Goal: Task Accomplishment & Management: Complete application form

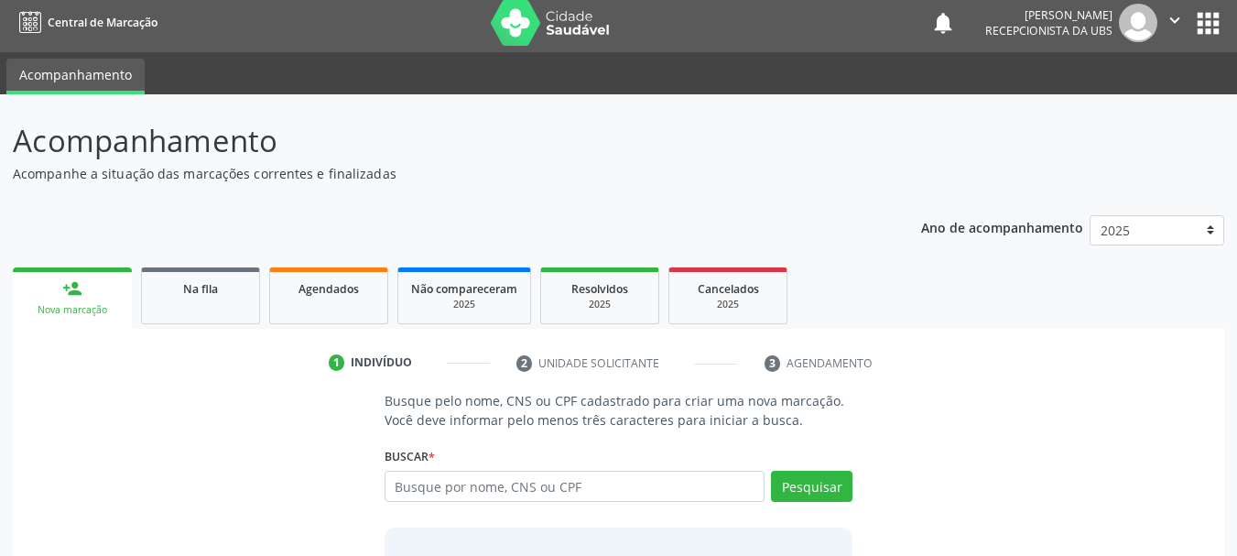
scroll to position [92, 0]
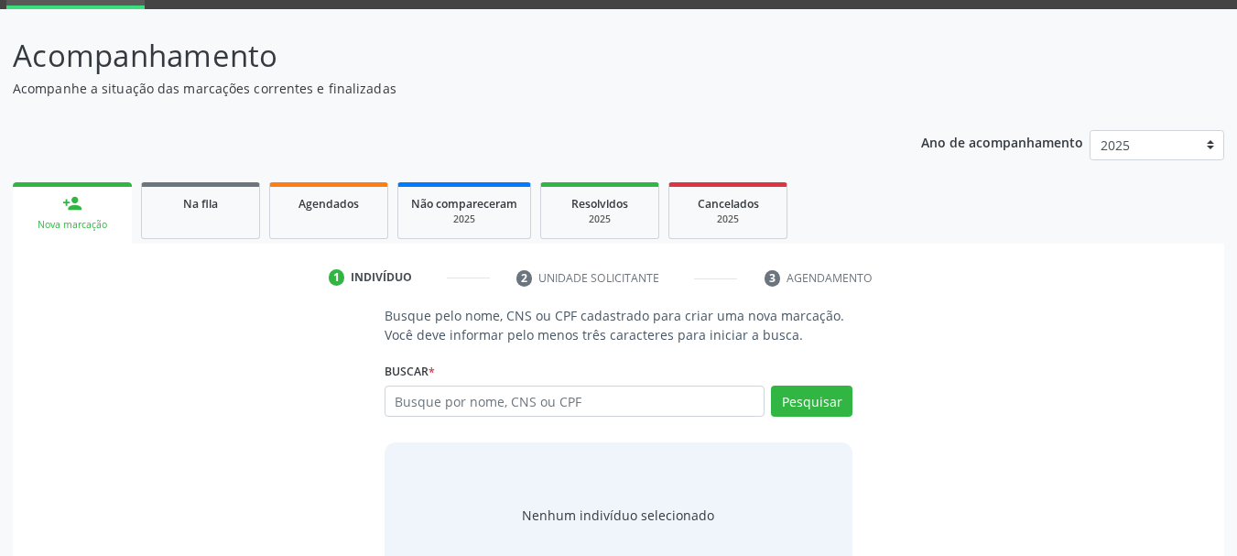
click at [582, 415] on input "text" at bounding box center [575, 401] width 381 height 31
type input "#"
click at [830, 395] on button "Pesquisar" at bounding box center [812, 401] width 82 height 31
click at [212, 208] on span "Na fila" at bounding box center [200, 204] width 35 height 16
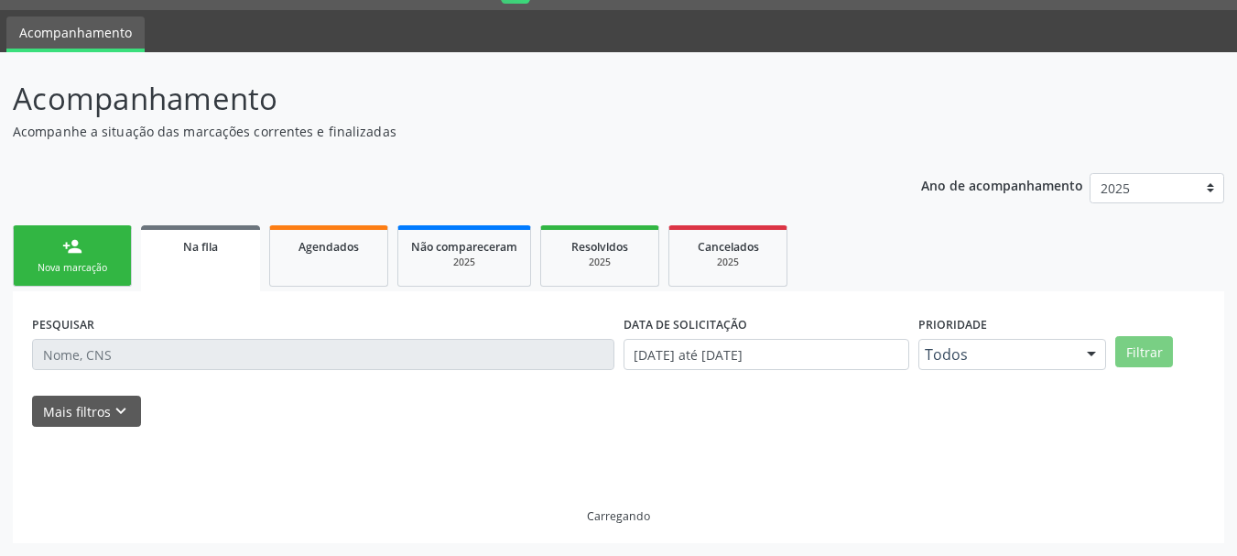
scroll to position [49, 0]
click at [212, 208] on div "Ano de acompanhamento 2025 2024 2023 2022 2021 2020 2019 person_add Nova marcaç…" at bounding box center [619, 352] width 1212 height 384
click at [199, 248] on span "Na fila" at bounding box center [200, 247] width 35 height 16
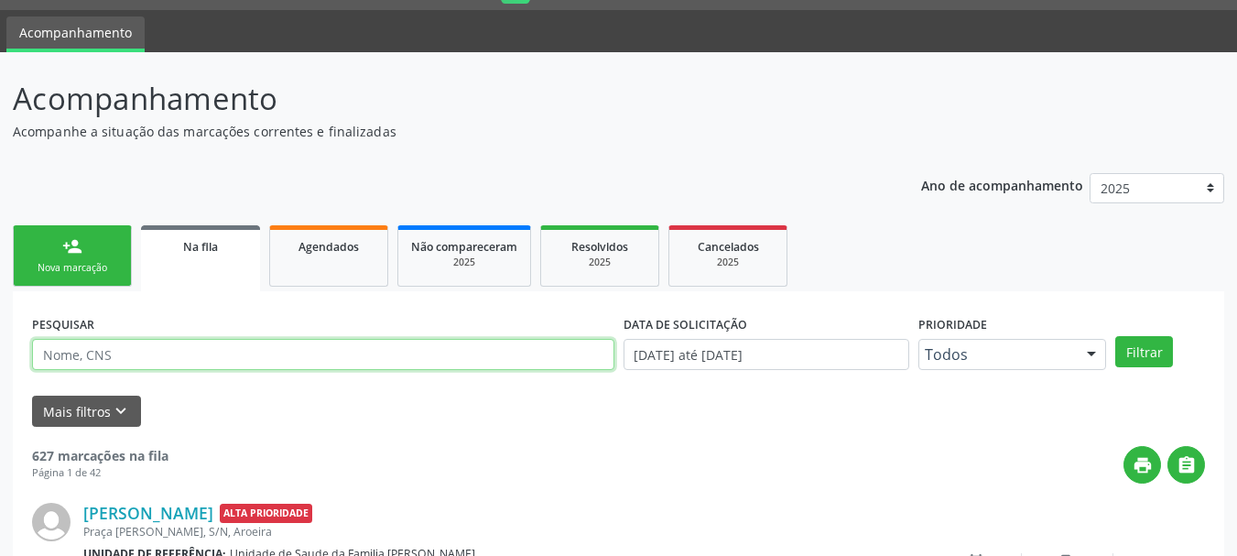
click at [181, 355] on input "text" at bounding box center [323, 354] width 582 height 31
type input "#"
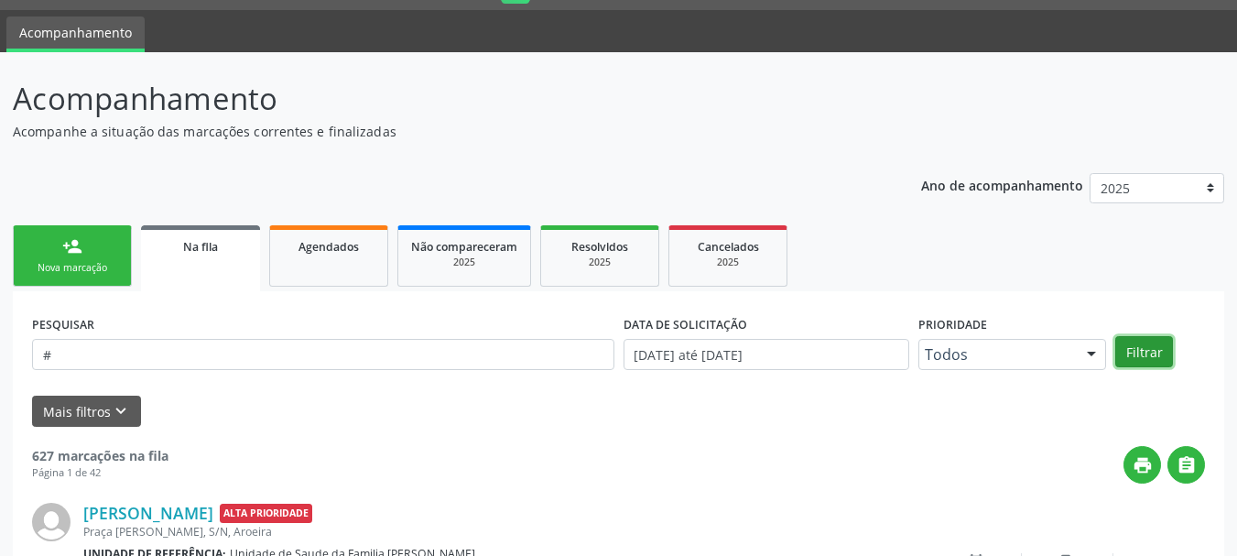
click at [1139, 345] on button "Filtrar" at bounding box center [1144, 351] width 58 height 31
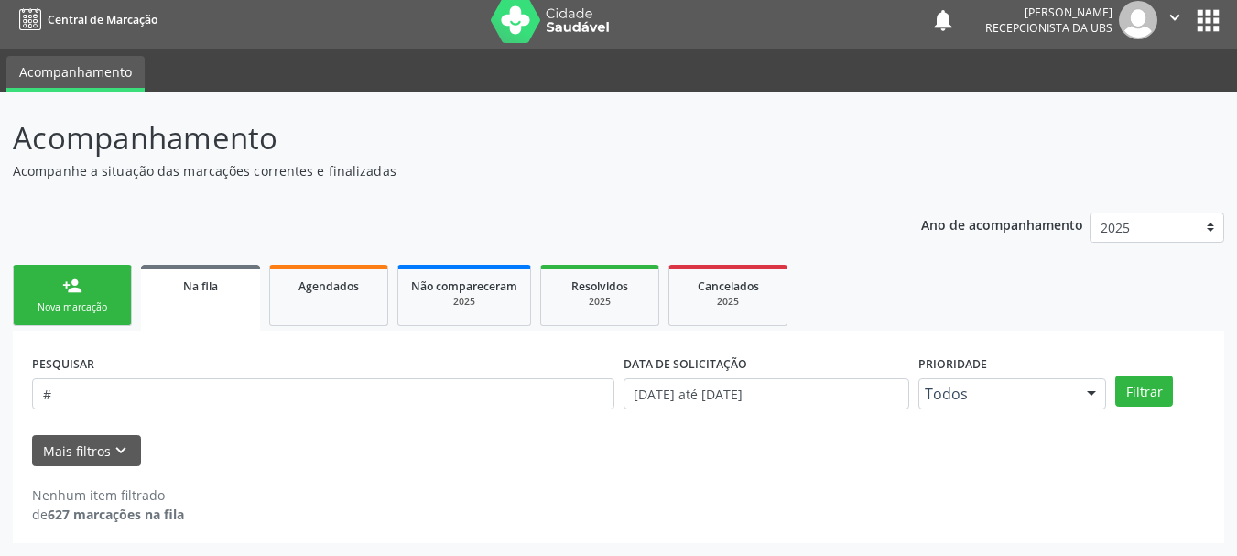
scroll to position [9, 0]
click at [117, 440] on button "Mais filtros keyboard_arrow_down" at bounding box center [86, 451] width 109 height 32
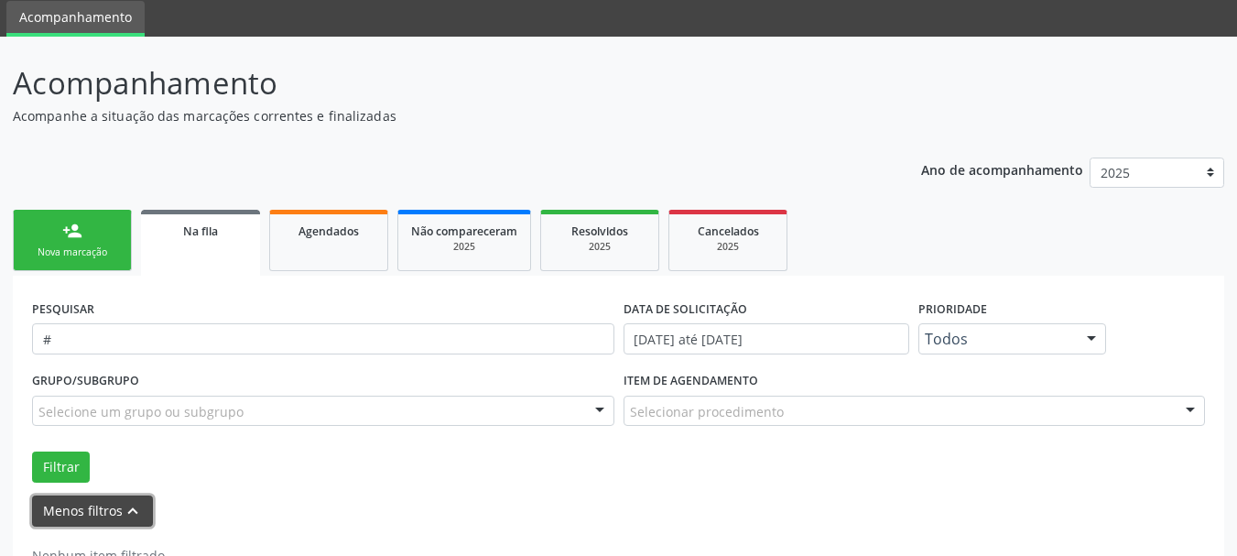
scroll to position [125, 0]
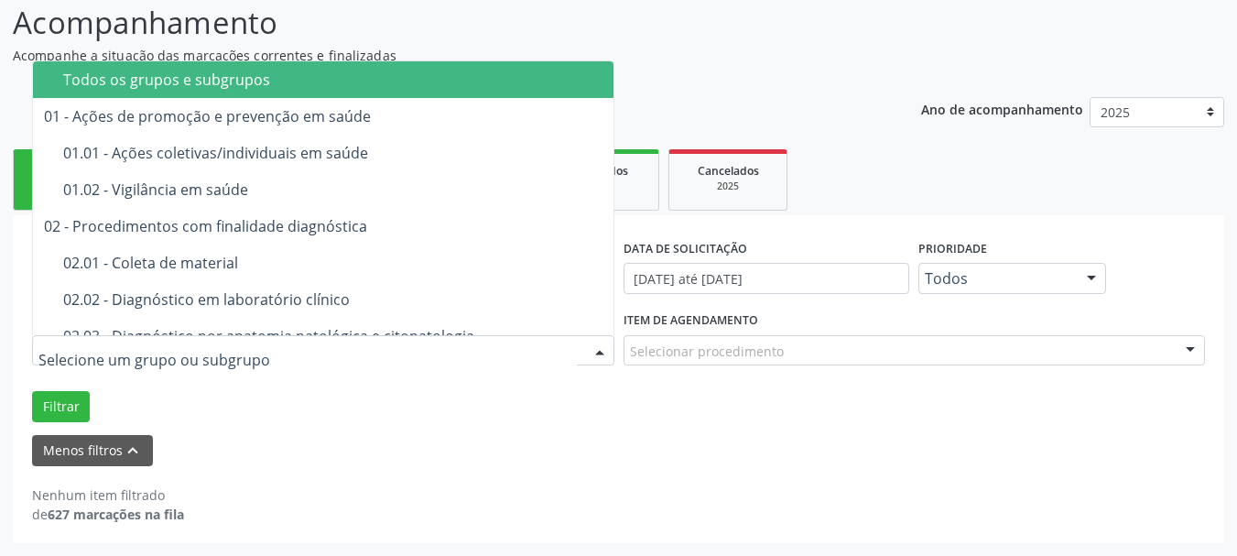
type input "#"
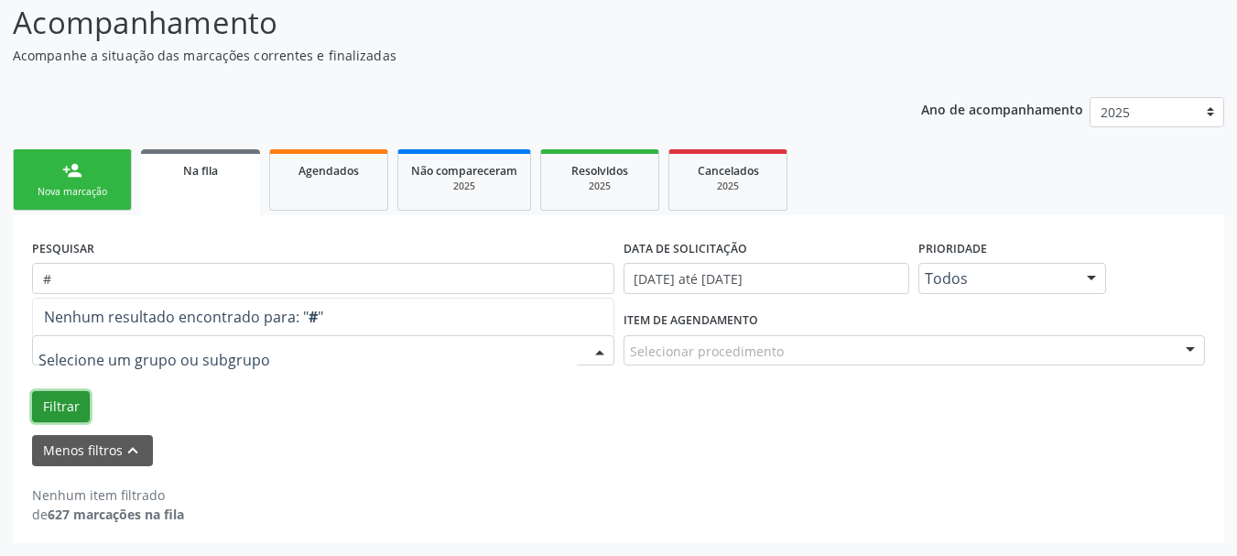
click at [48, 409] on button "Filtrar" at bounding box center [61, 406] width 58 height 31
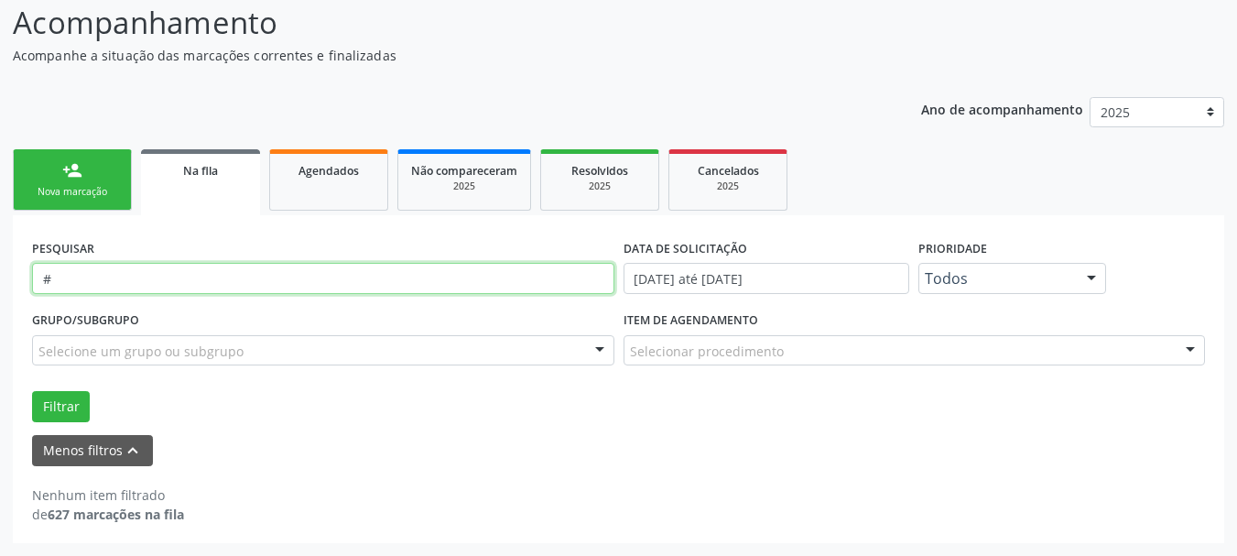
click at [89, 268] on input "#" at bounding box center [323, 278] width 582 height 31
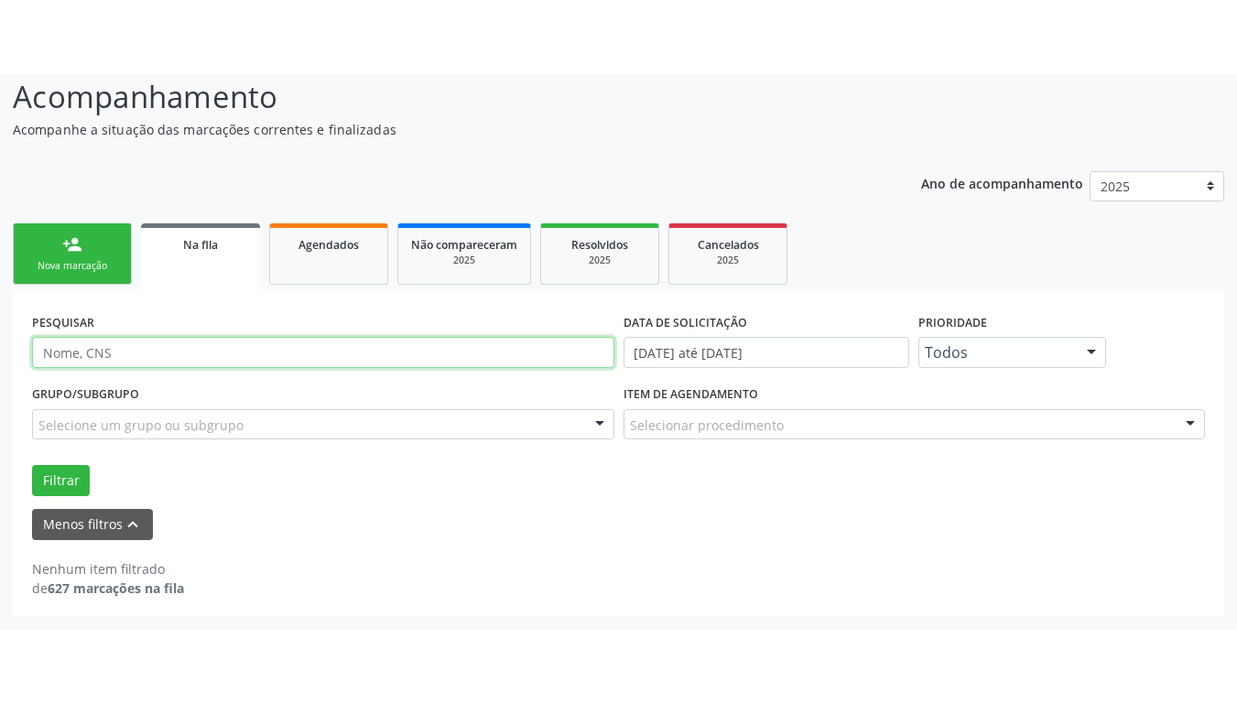
scroll to position [0, 0]
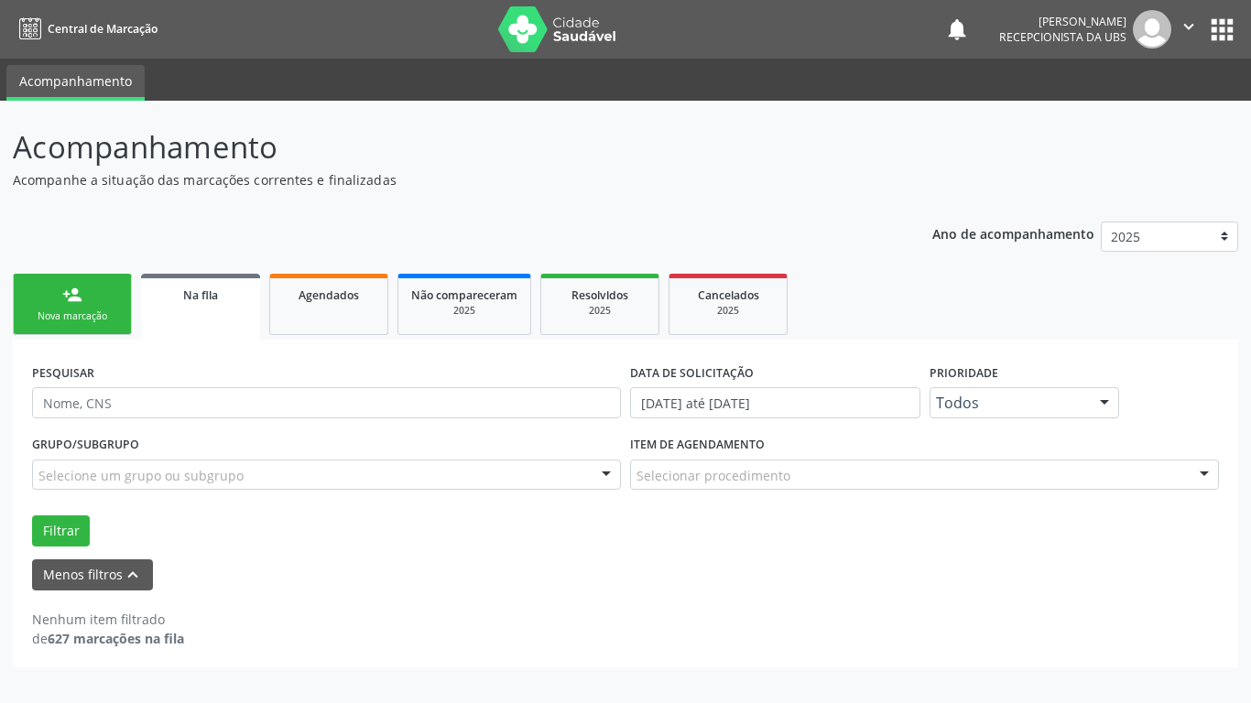
click at [388, 222] on div "Ano de acompanhamento 2025 2024 2023 2022 2021 2020 2019 person_add Nova marcaç…" at bounding box center [625, 439] width 1225 height 460
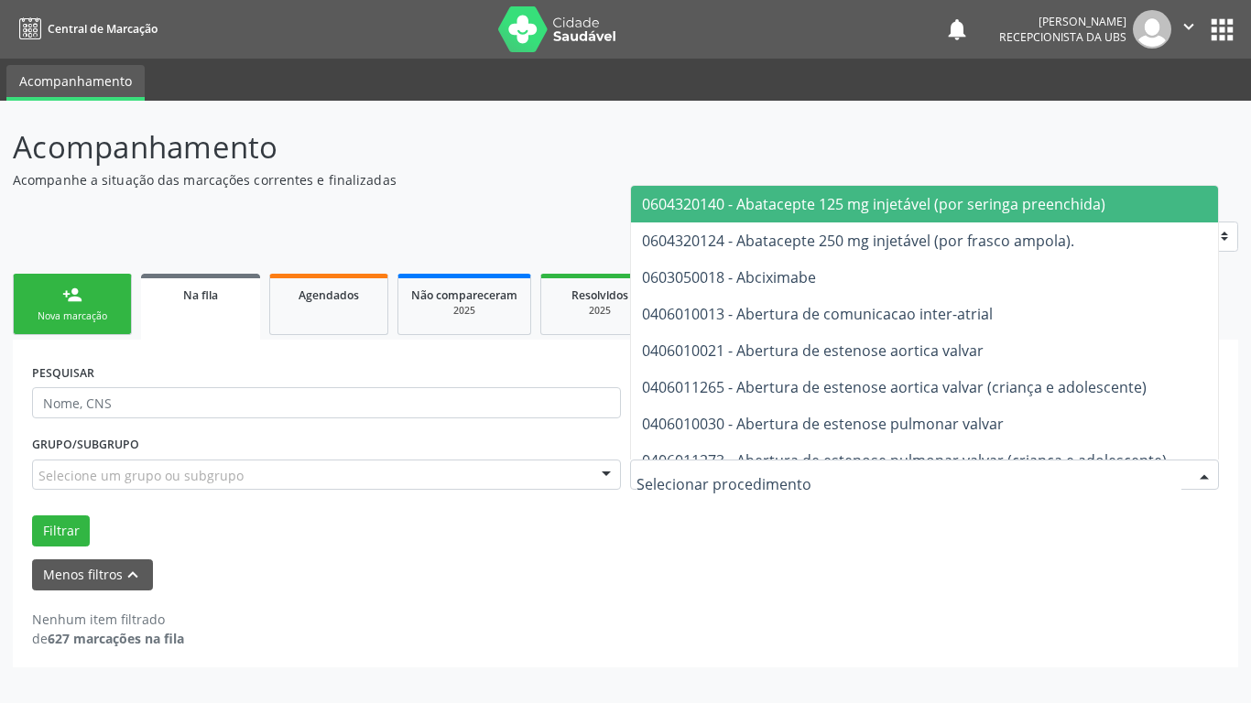
type input "#"
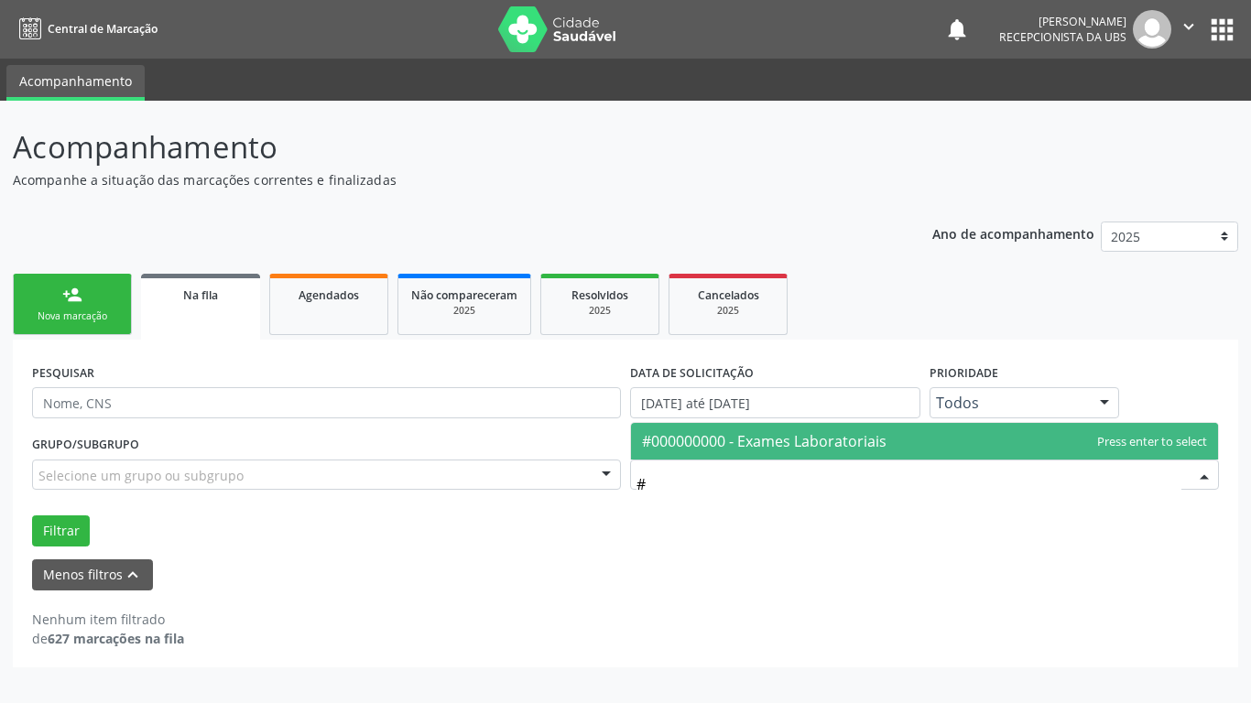
click at [714, 453] on span "#000000000 - Exames Laboratoriais" at bounding box center [924, 441] width 587 height 37
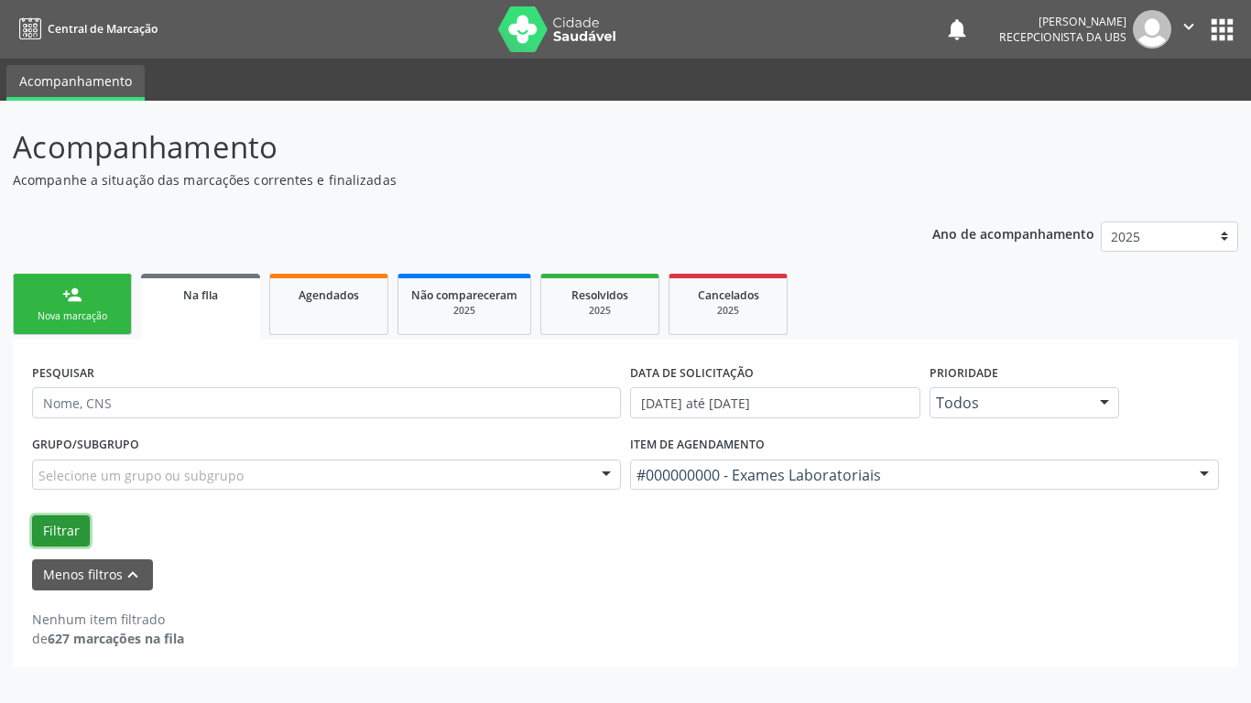
click at [65, 530] on button "Filtrar" at bounding box center [61, 531] width 58 height 31
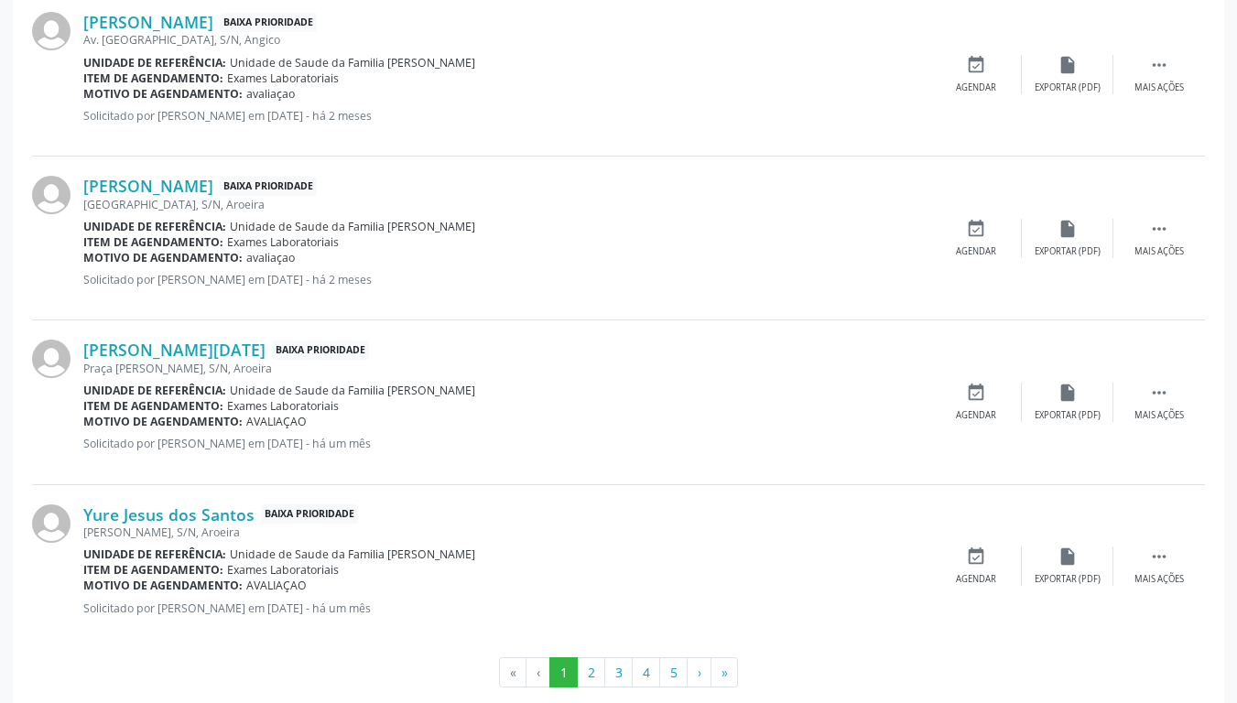
scroll to position [2506, 0]
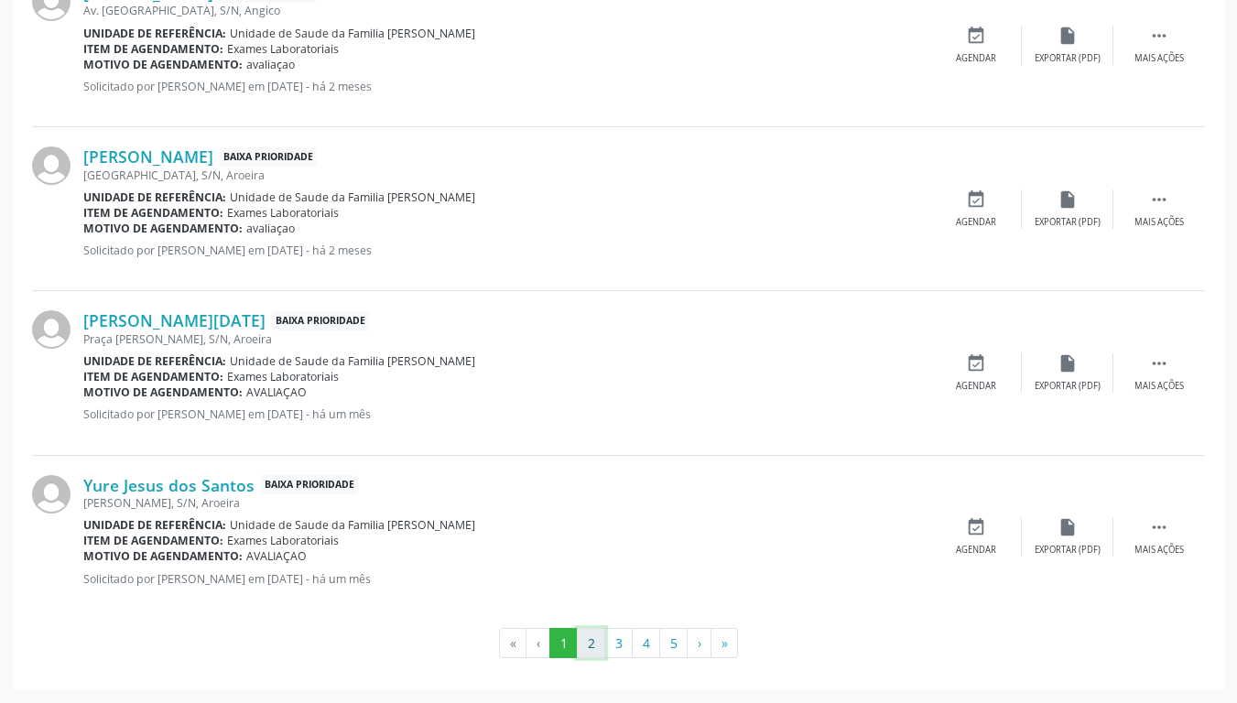
click at [596, 555] on button "2" at bounding box center [591, 643] width 28 height 31
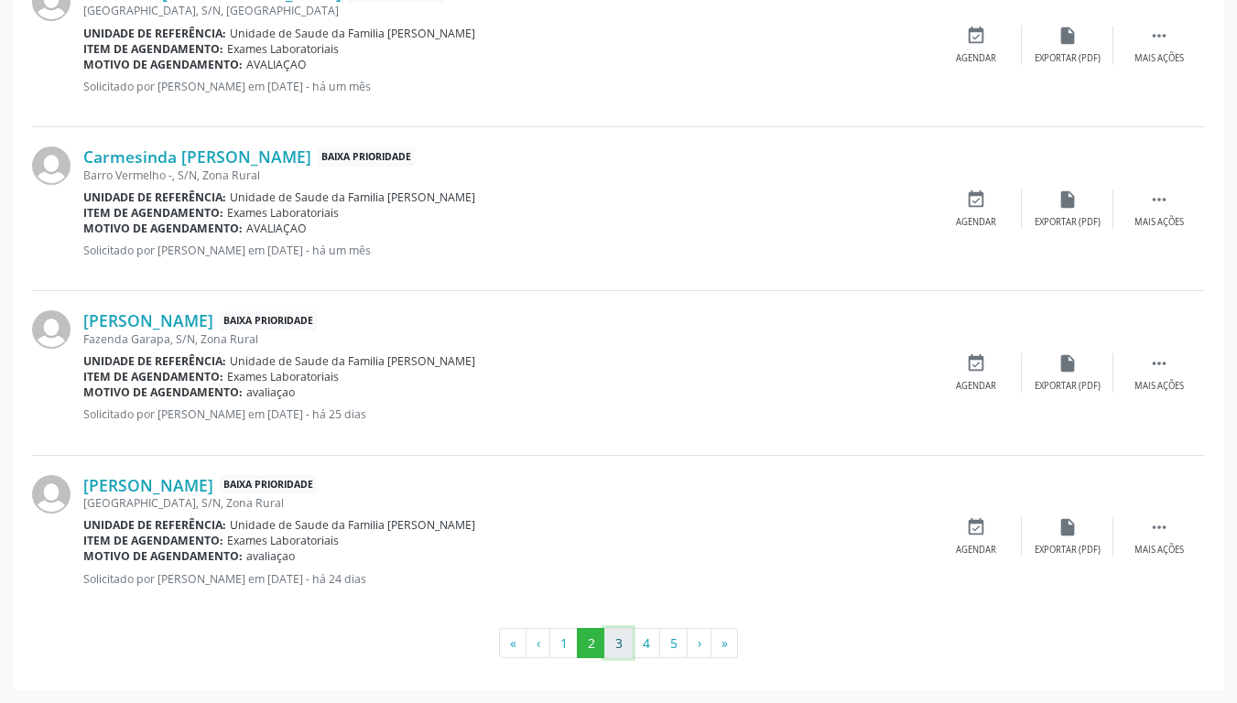
click at [623, 555] on button "3" at bounding box center [618, 643] width 28 height 31
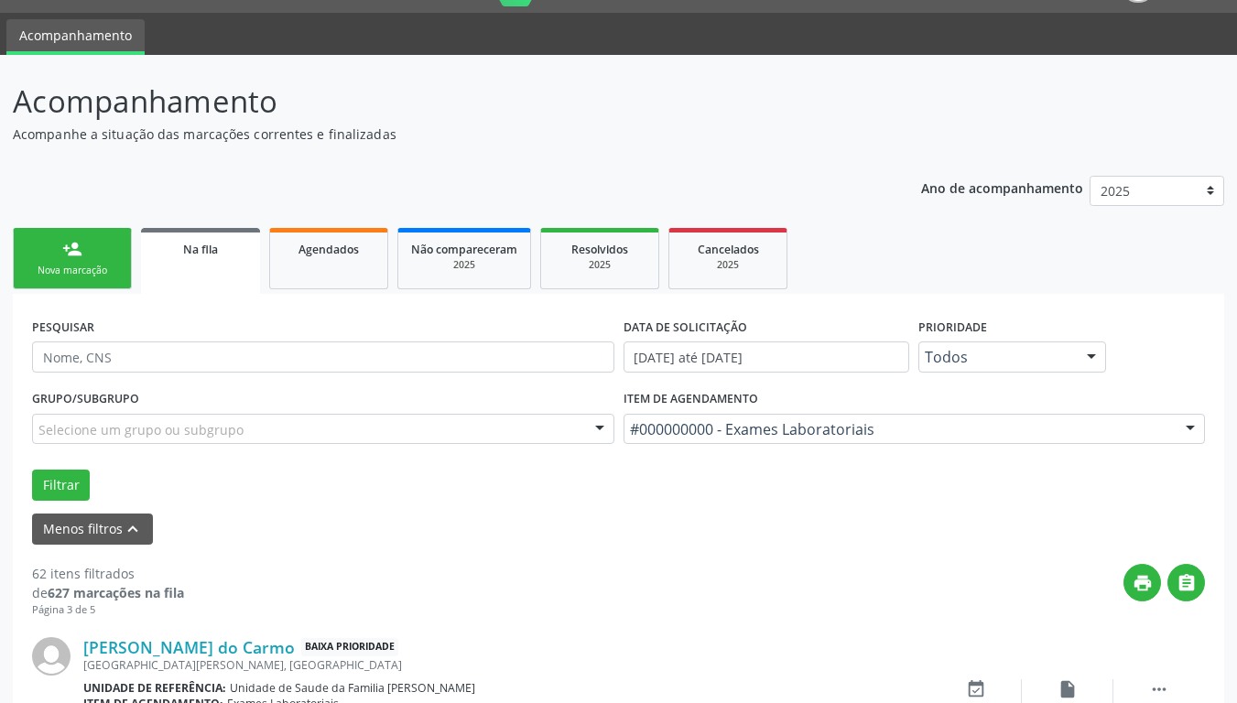
scroll to position [0, 0]
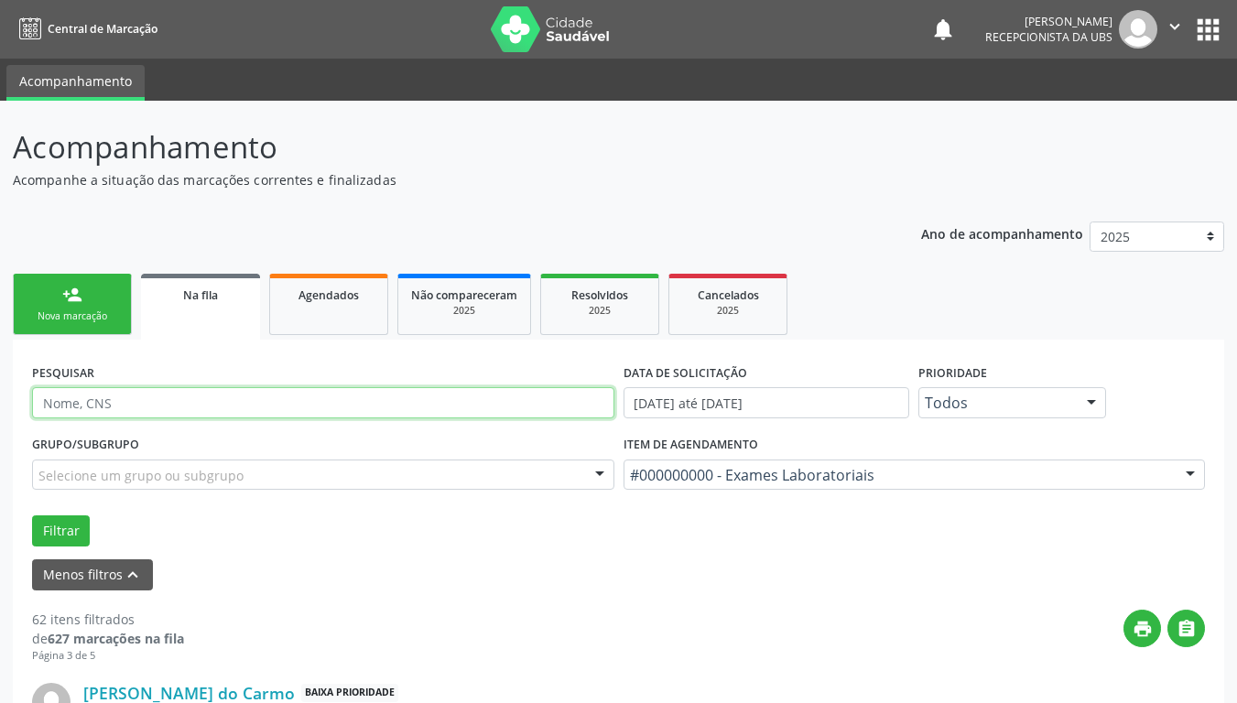
click at [159, 399] on input "text" at bounding box center [323, 402] width 582 height 31
type input "[PERSON_NAME][DEMOGRAPHIC_DATA]"
click at [32, 516] on button "Filtrar" at bounding box center [61, 531] width 58 height 31
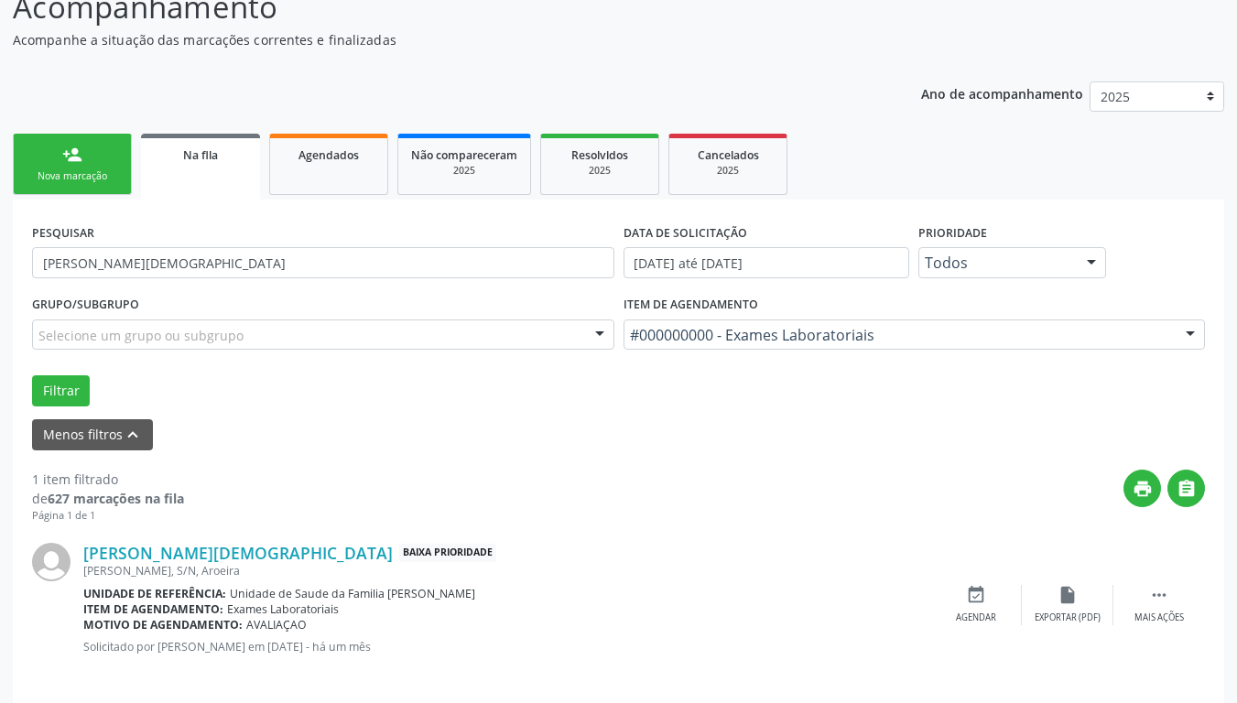
scroll to position [156, 0]
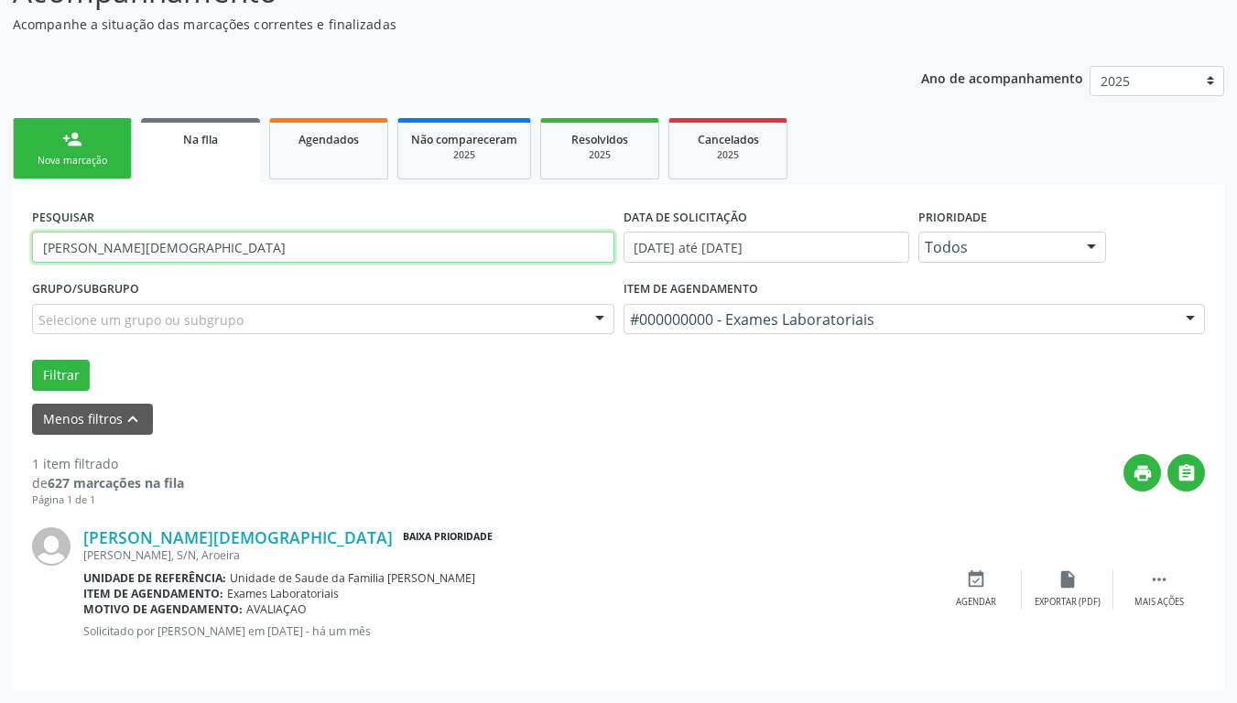
click at [176, 253] on input "[PERSON_NAME][DEMOGRAPHIC_DATA]" at bounding box center [323, 247] width 582 height 31
type input "n"
type input "[PERSON_NAME]"
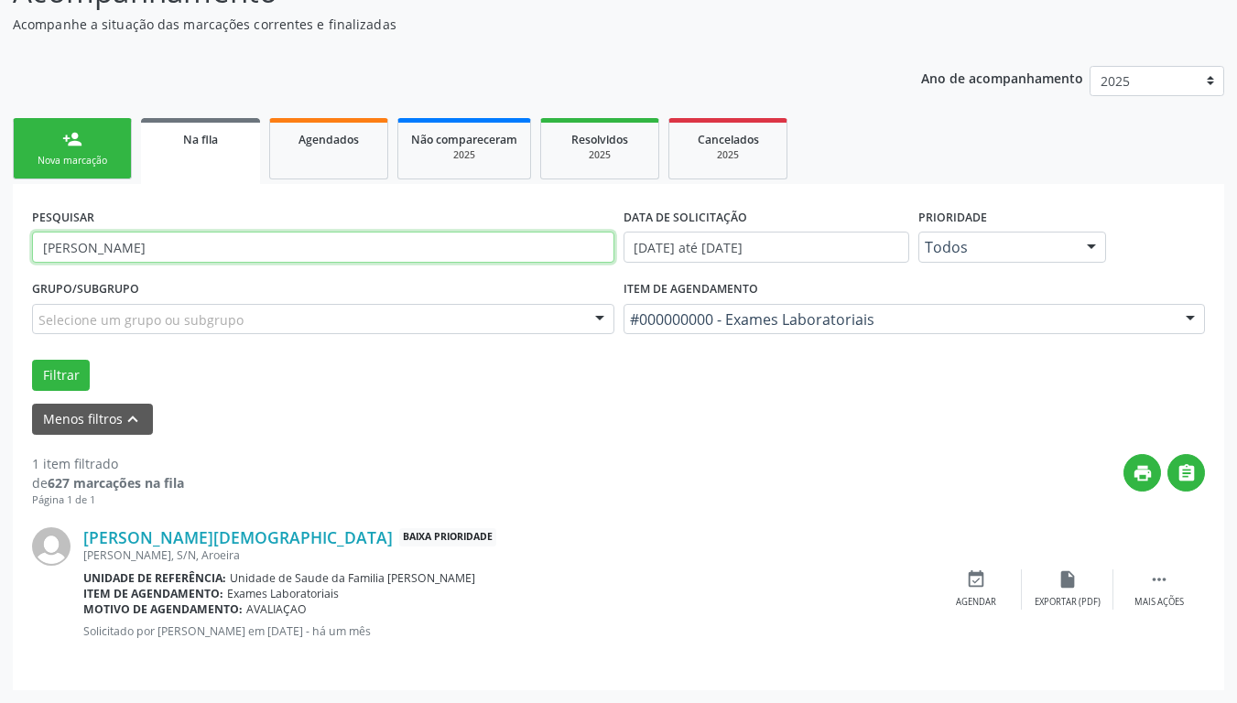
click at [32, 360] on button "Filtrar" at bounding box center [61, 375] width 58 height 31
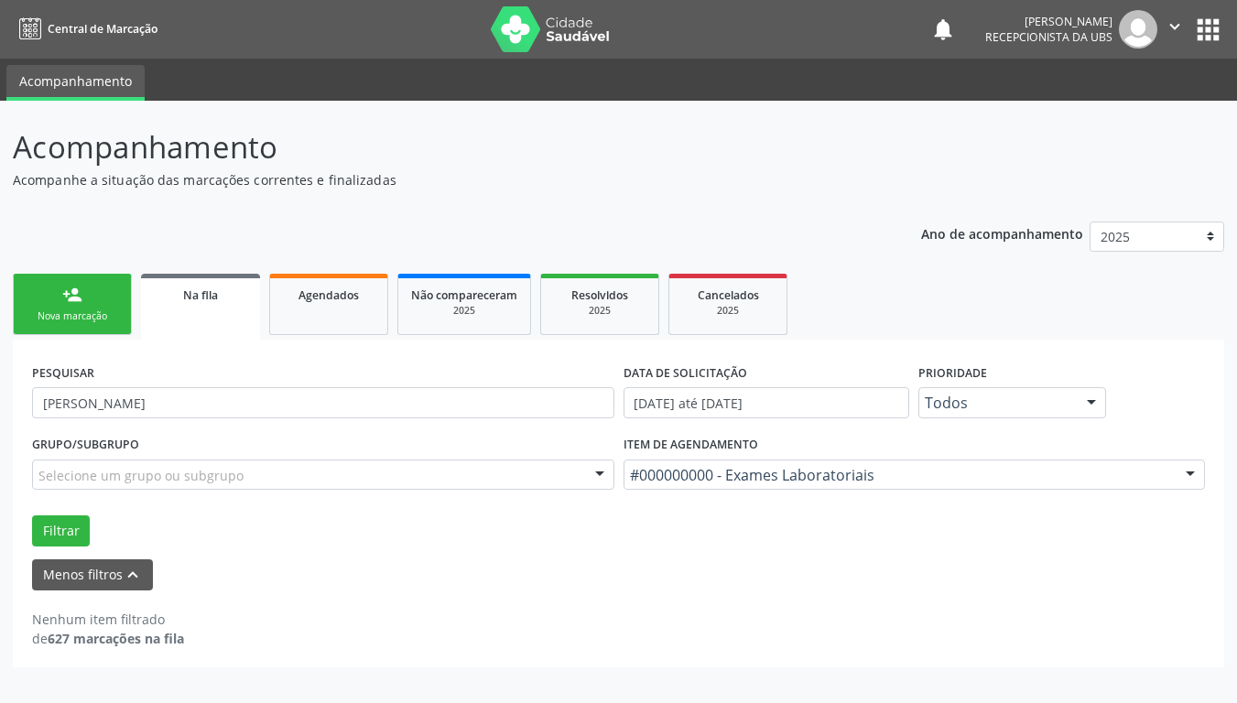
scroll to position [0, 0]
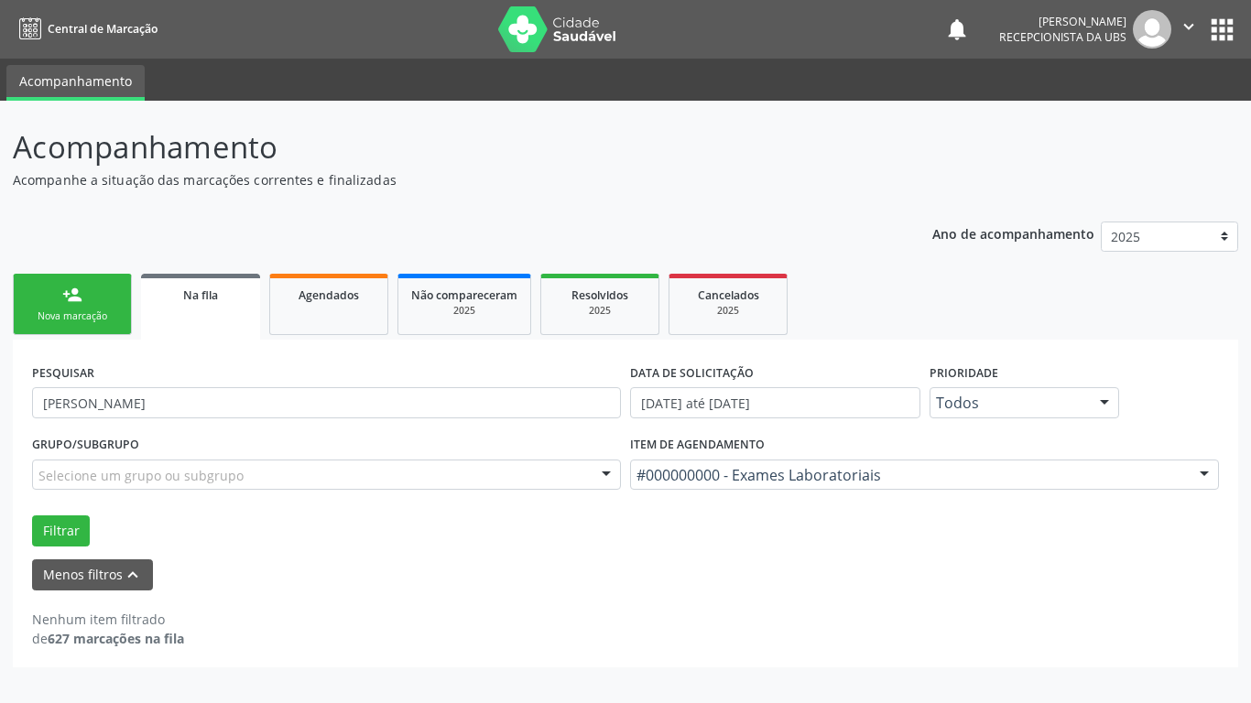
click at [96, 288] on link "person_add Nova marcação" at bounding box center [72, 304] width 119 height 61
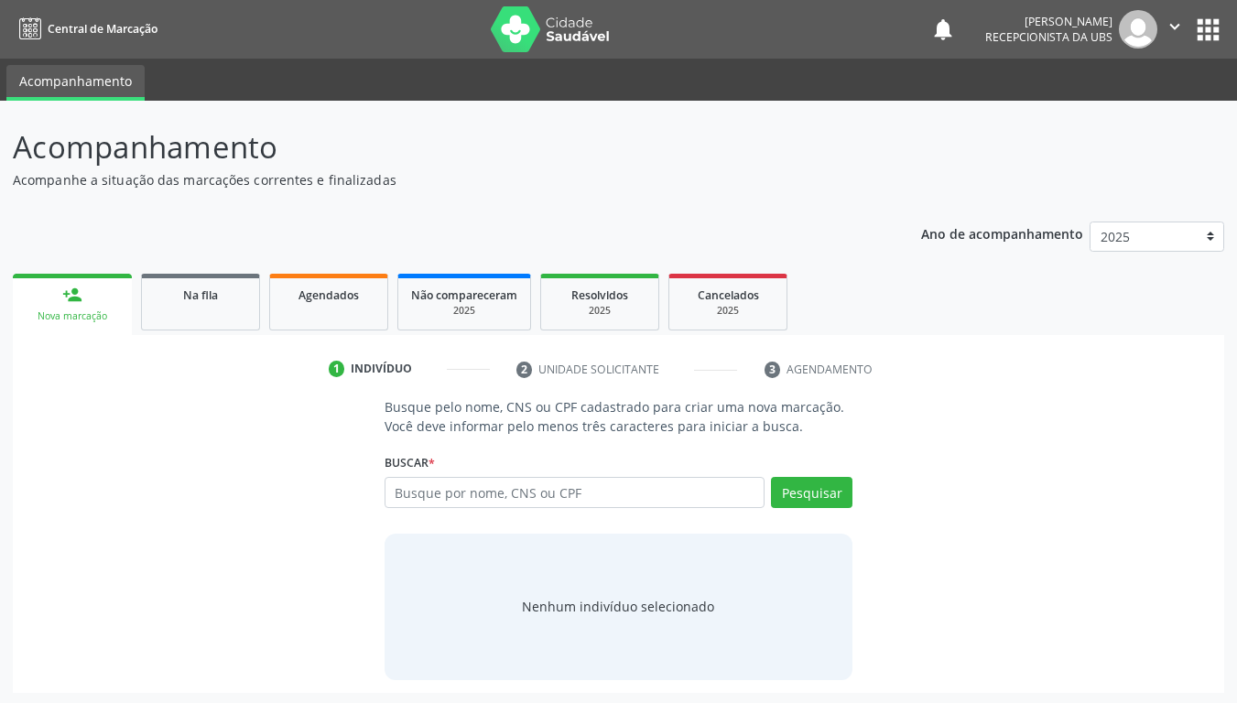
click at [103, 307] on link "person_add Nova marcação" at bounding box center [72, 304] width 119 height 61
click at [672, 495] on input "text" at bounding box center [575, 492] width 381 height 31
type input "[PERSON_NAME]"
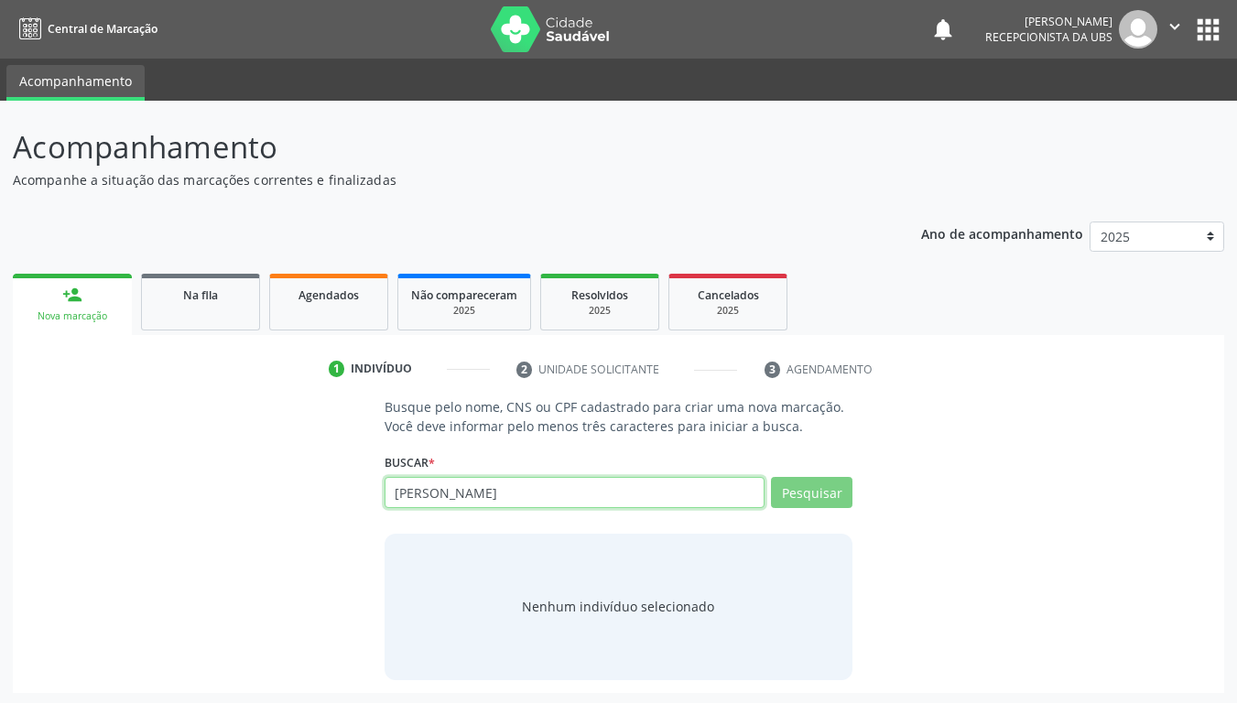
click at [723, 498] on input "[PERSON_NAME]" at bounding box center [575, 492] width 381 height 31
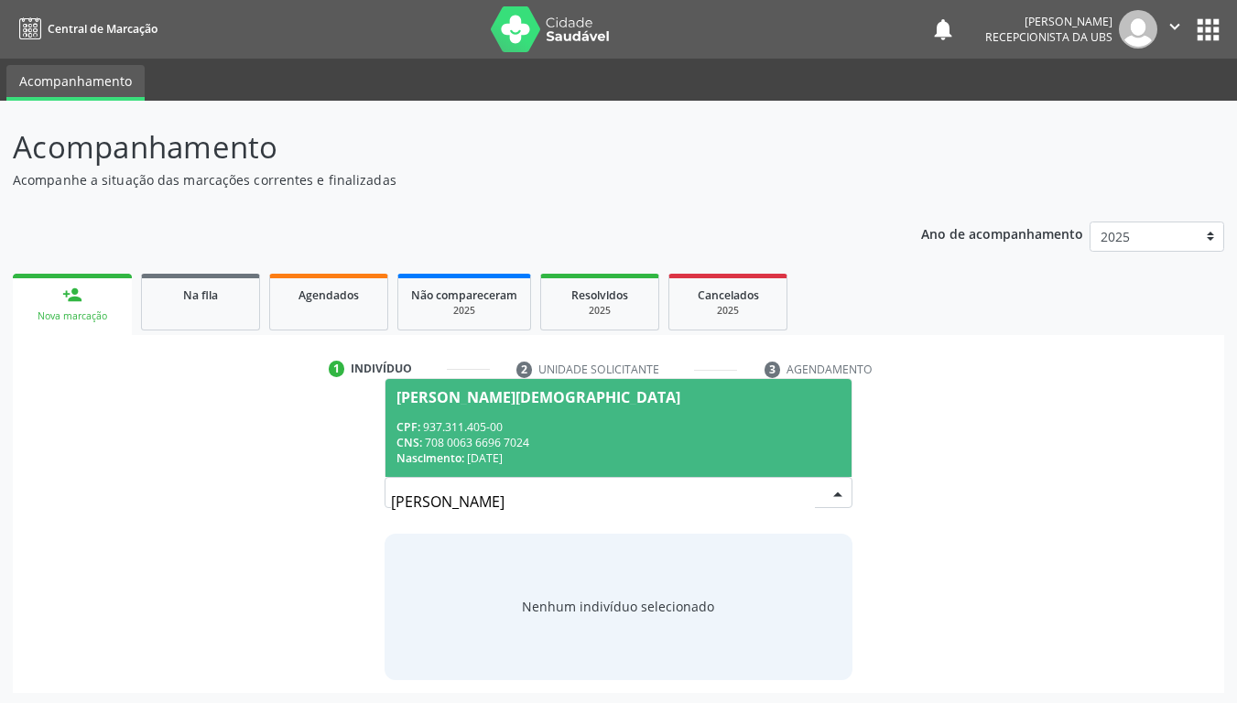
click at [533, 432] on div "CPF: 937.311.405-00" at bounding box center [619, 427] width 445 height 16
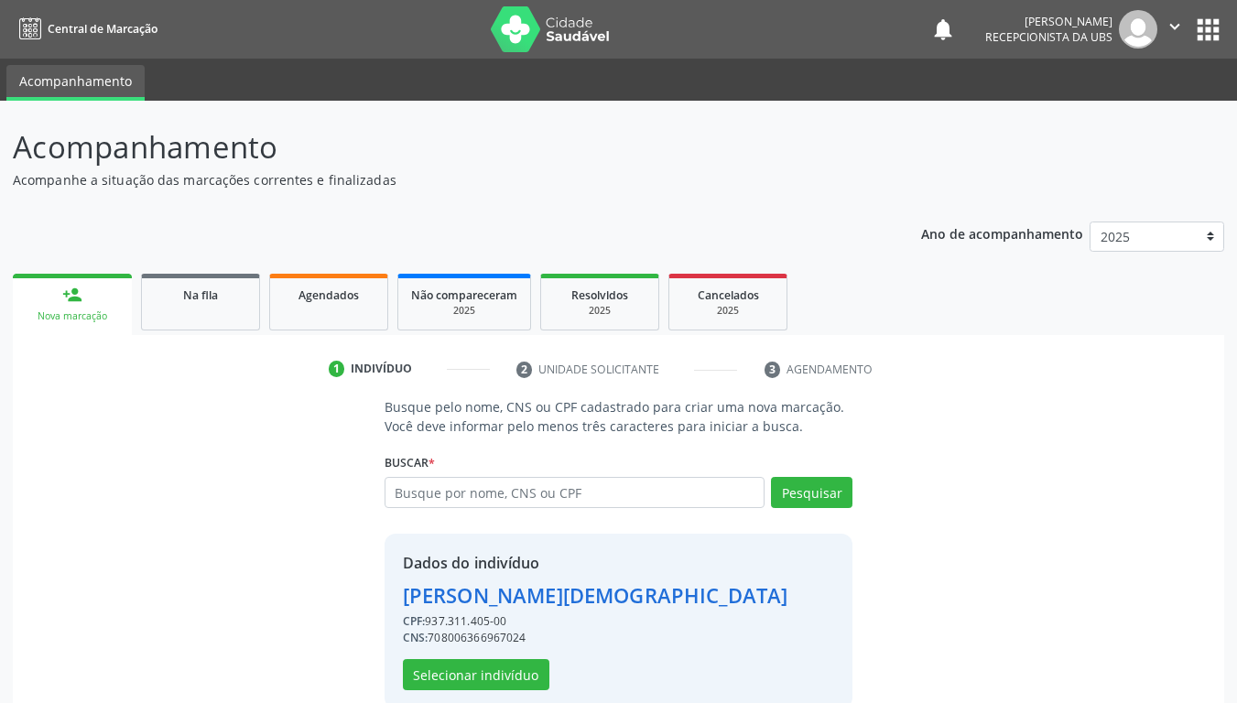
scroll to position [31, 0]
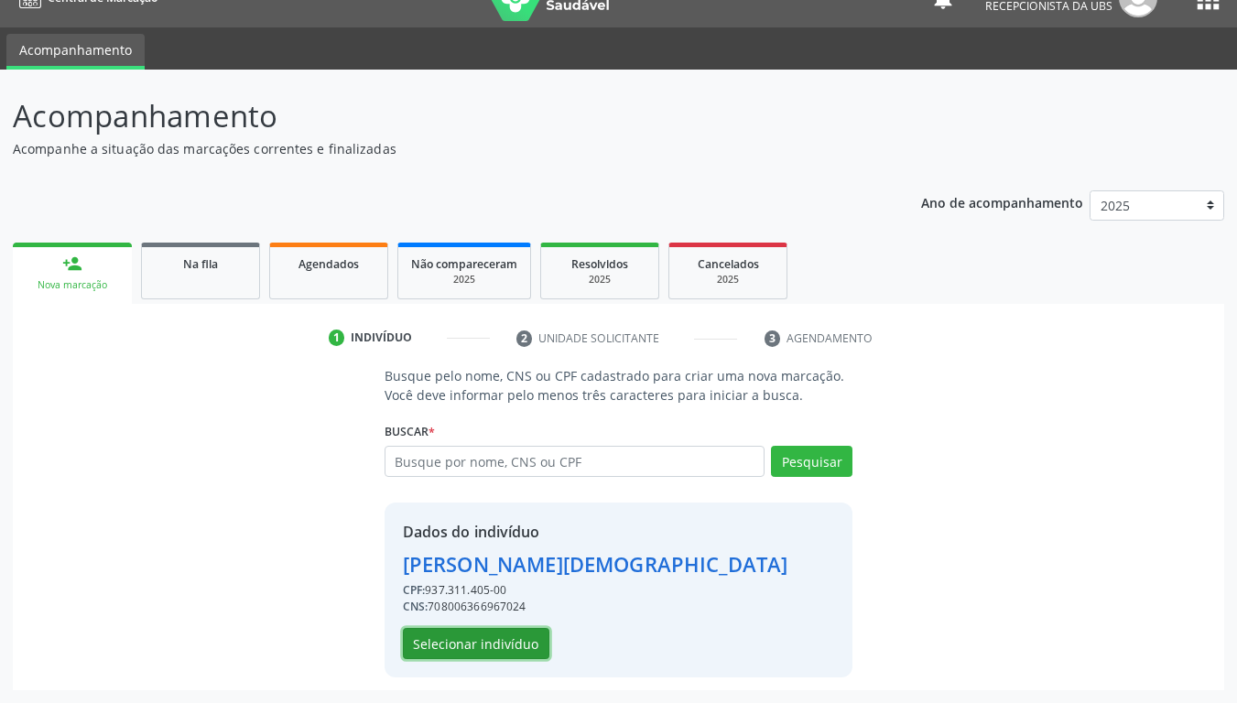
click at [505, 555] on button "Selecionar indivíduo" at bounding box center [476, 643] width 147 height 31
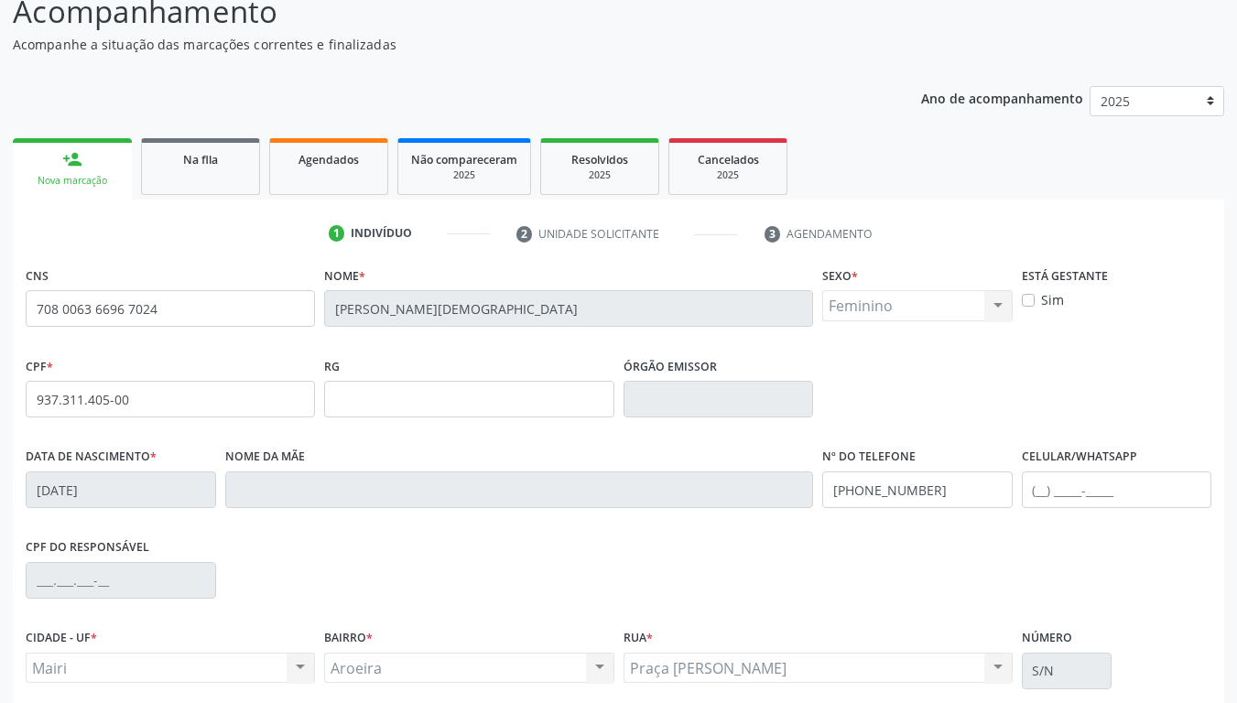
scroll to position [289, 0]
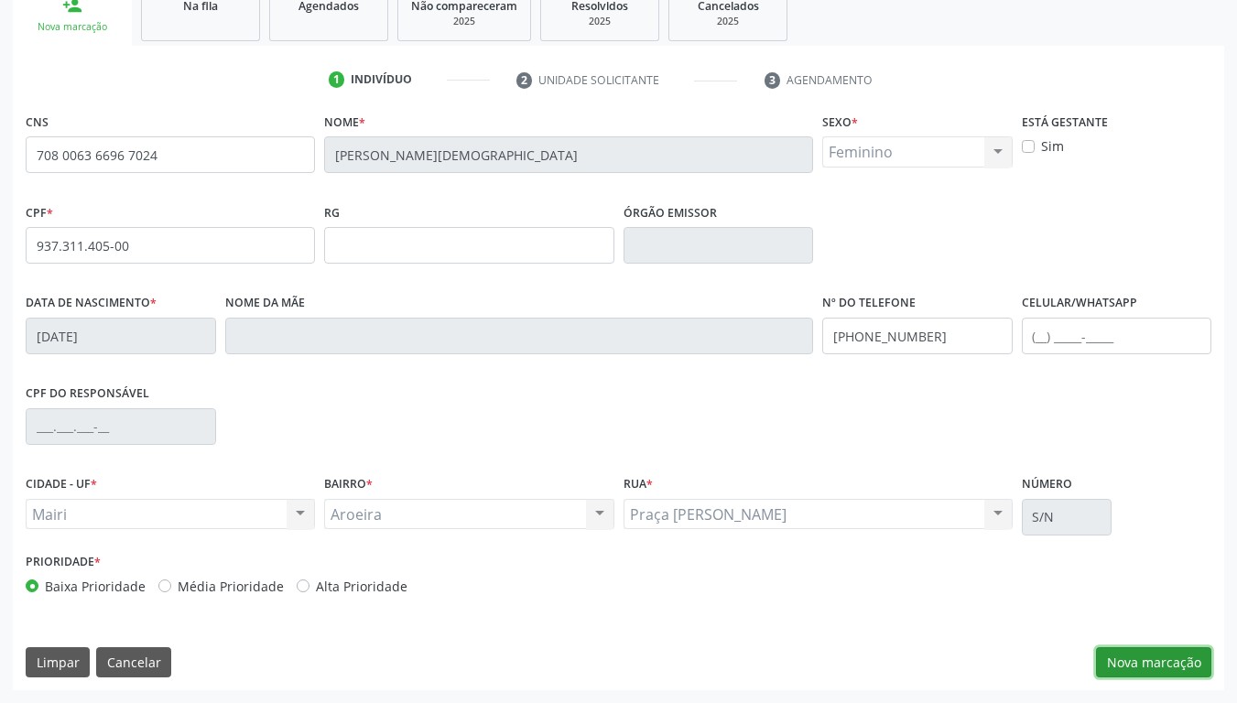
click at [1156, 555] on button "Nova marcação" at bounding box center [1153, 662] width 115 height 31
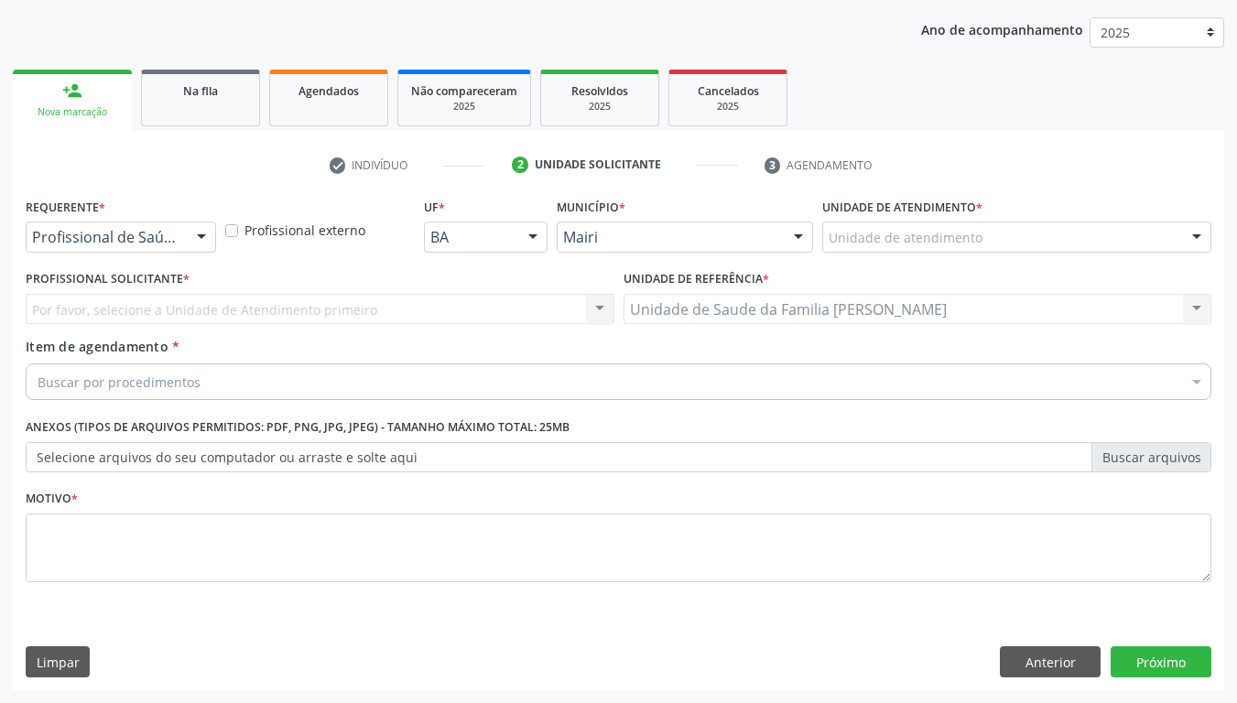
click at [1195, 244] on div at bounding box center [1196, 238] width 27 height 31
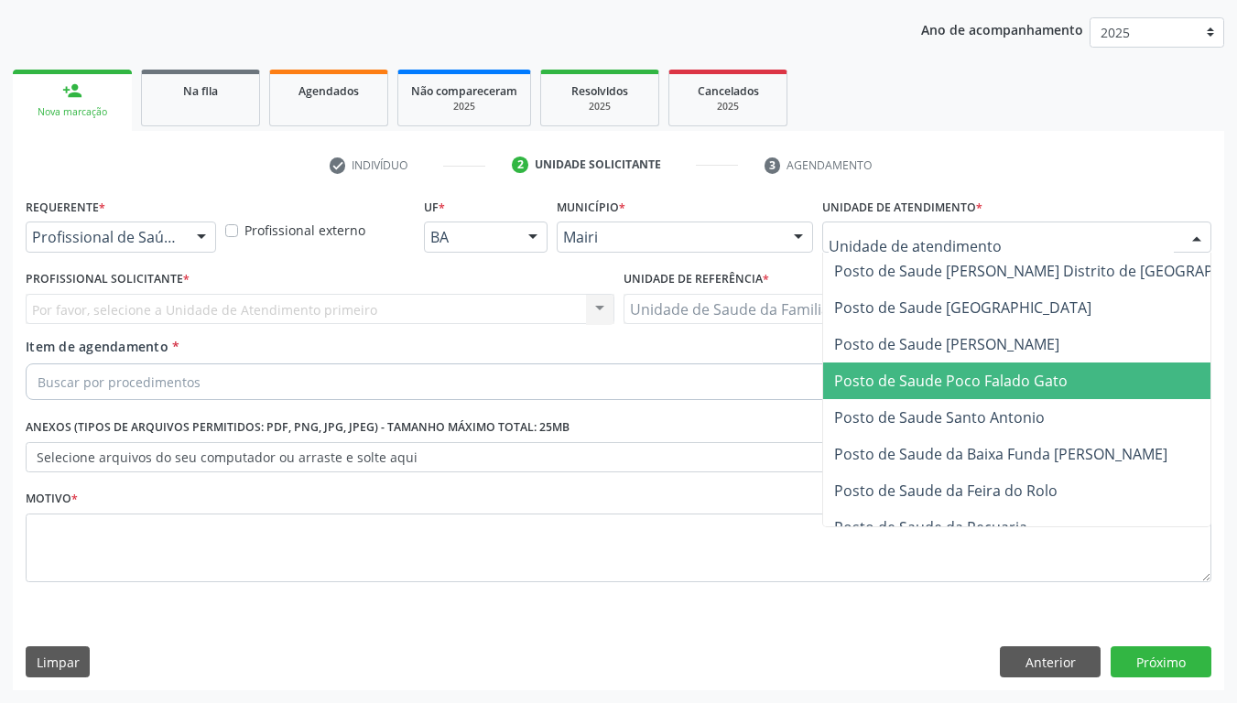
type input "g"
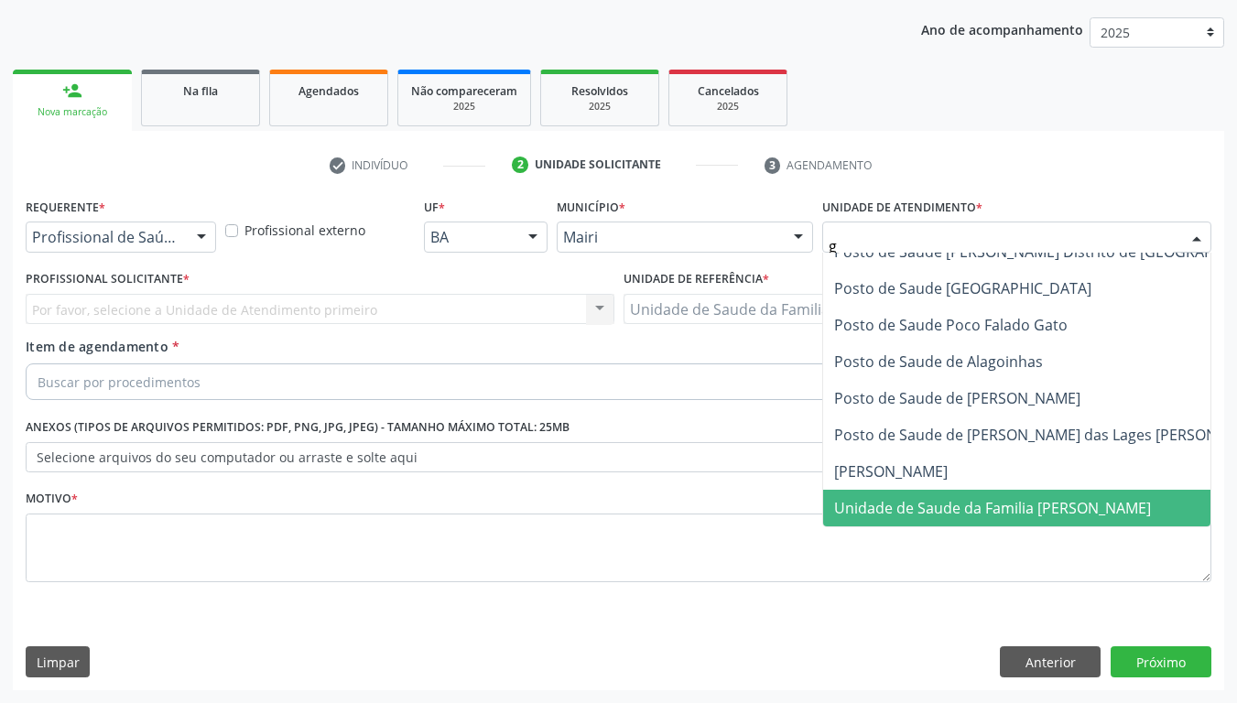
click at [1060, 490] on span "Unidade de Saude da Familia [PERSON_NAME]" at bounding box center [1059, 508] width 473 height 37
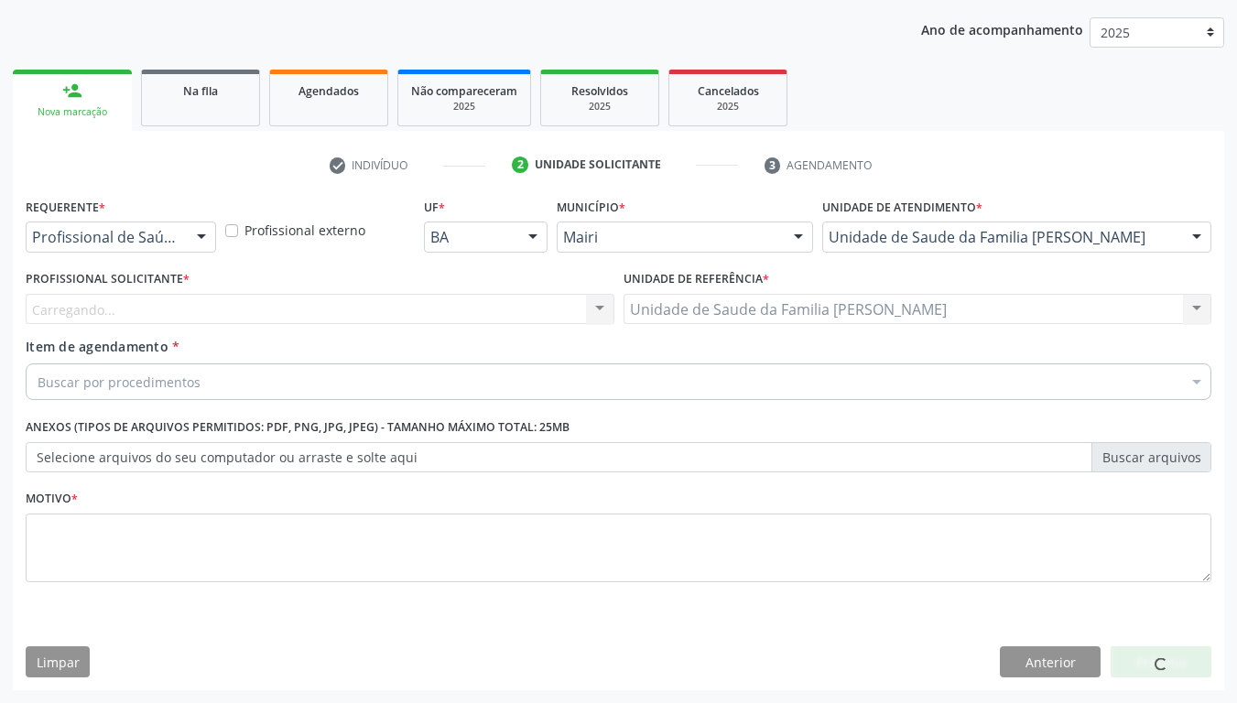
scroll to position [549, 0]
click at [237, 310] on div "Carregando... Nenhum resultado encontrado para: " " Não há nenhuma opção para s…" at bounding box center [320, 309] width 589 height 31
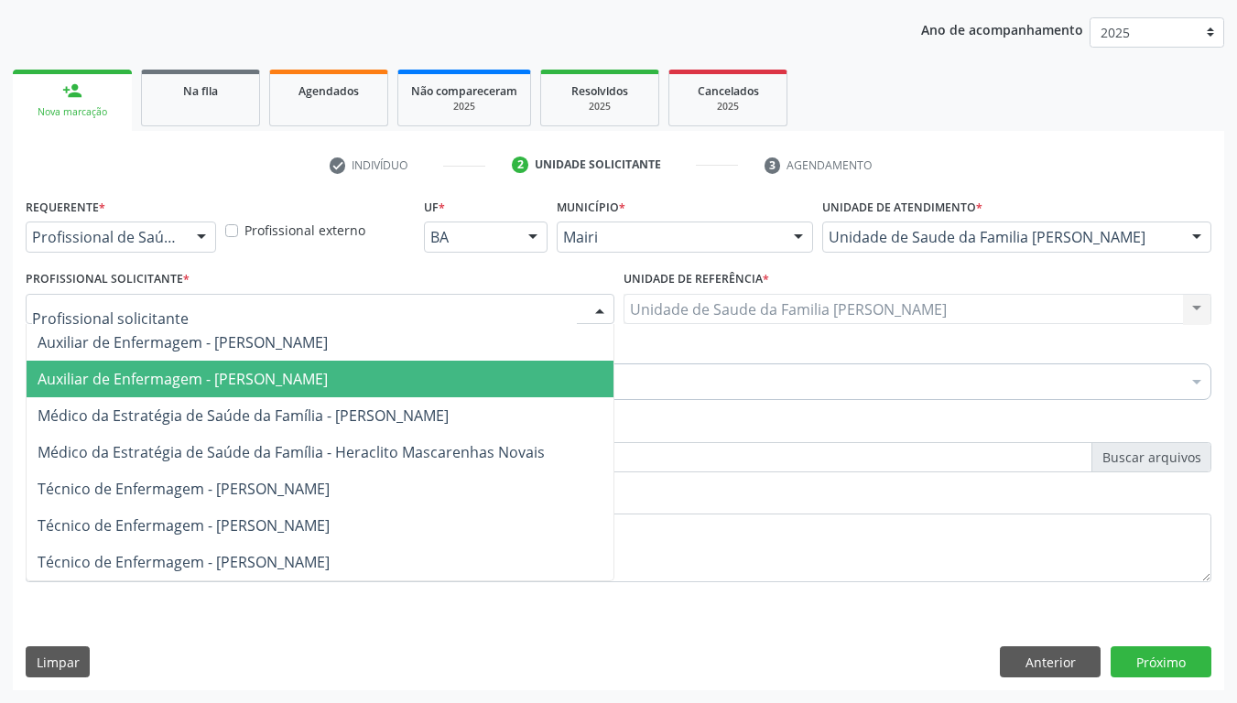
type input "#"
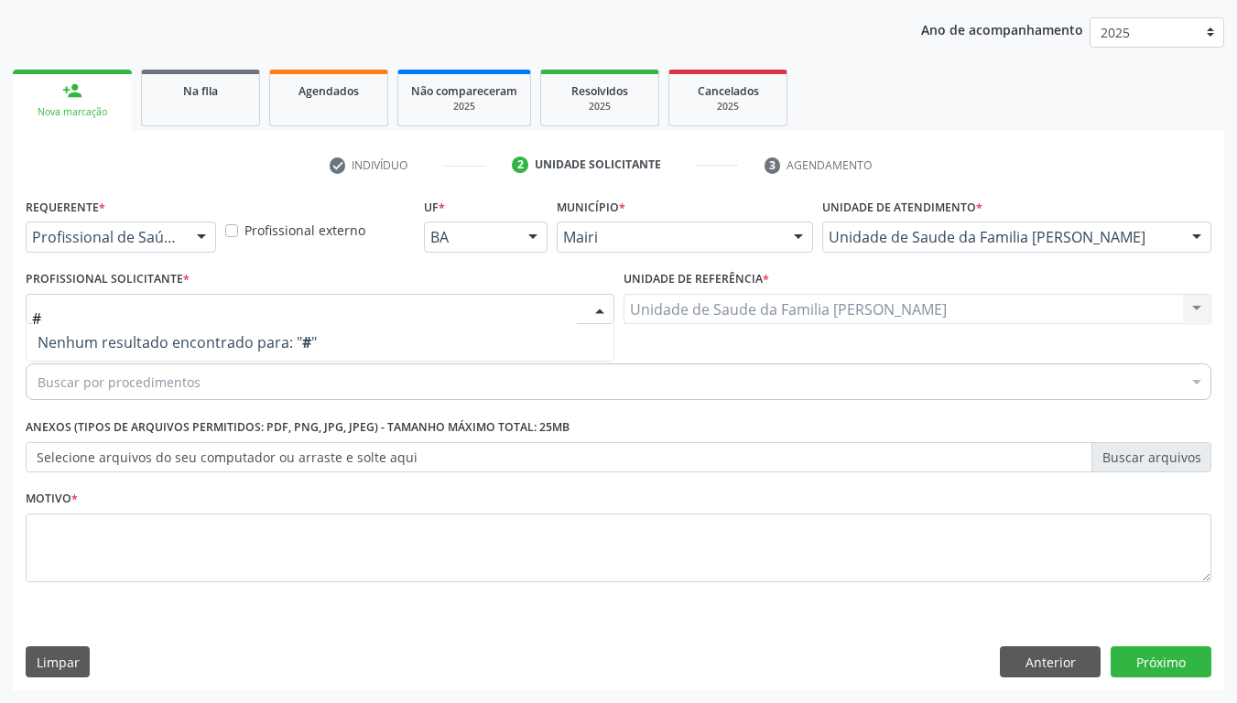
click at [181, 313] on input "#" at bounding box center [304, 318] width 545 height 37
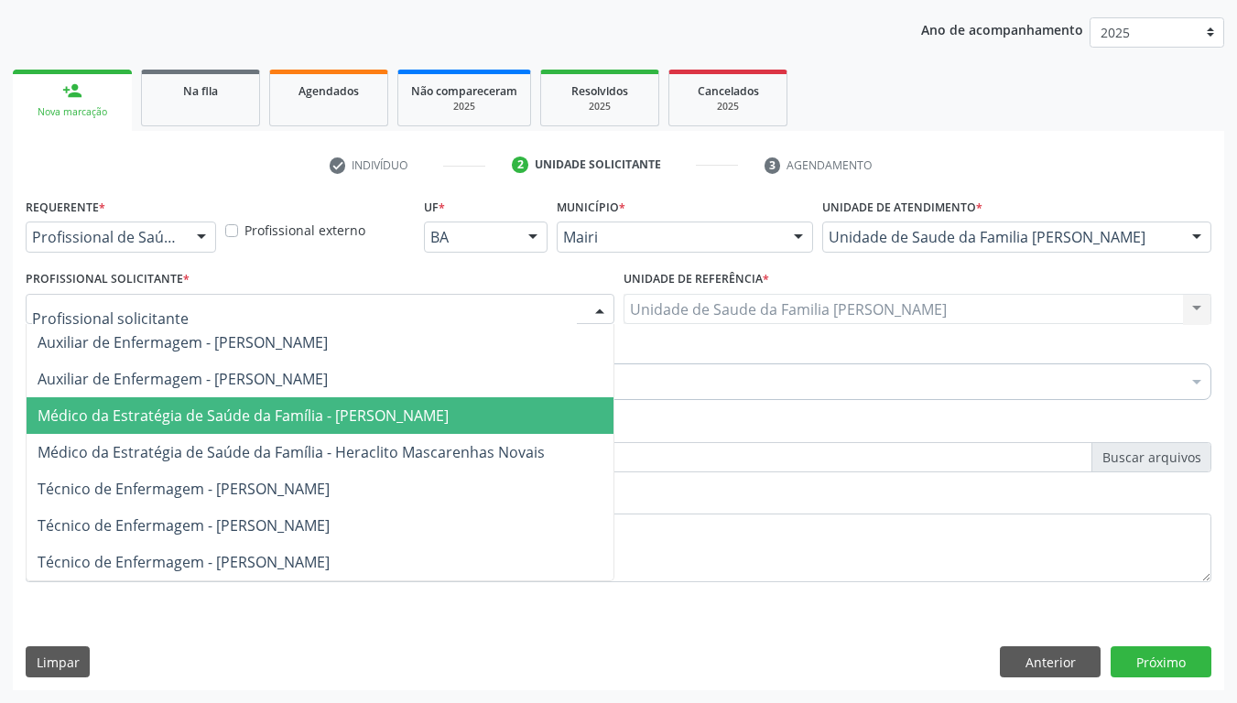
click at [321, 426] on span "Médico da Estratégia de Saúde da Família - [PERSON_NAME]" at bounding box center [243, 416] width 411 height 20
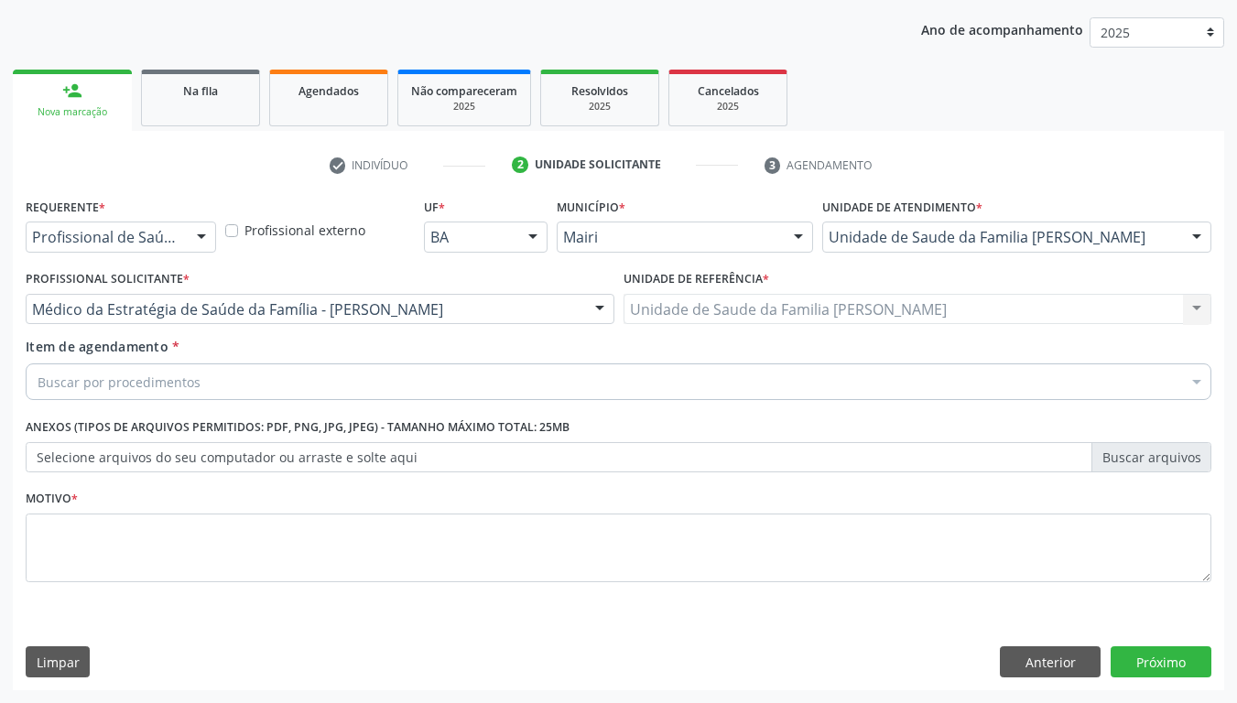
click at [219, 384] on div "Buscar por procedimentos" at bounding box center [619, 382] width 1186 height 37
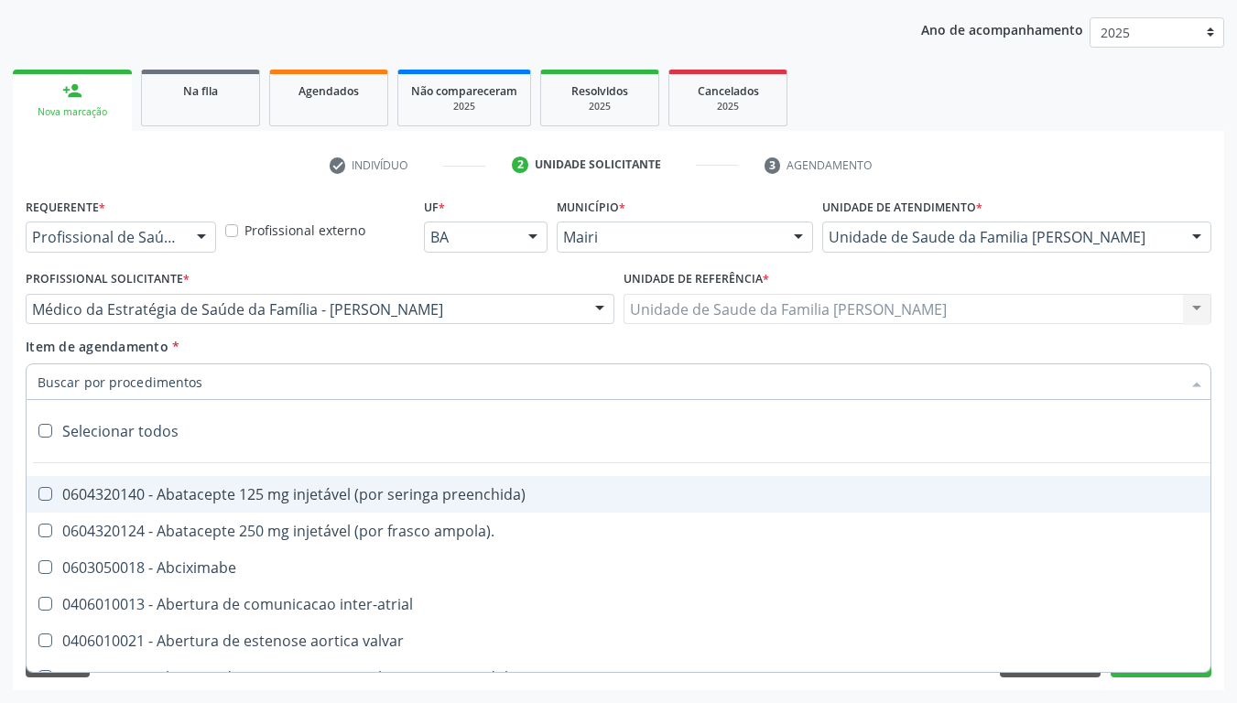
type input "#"
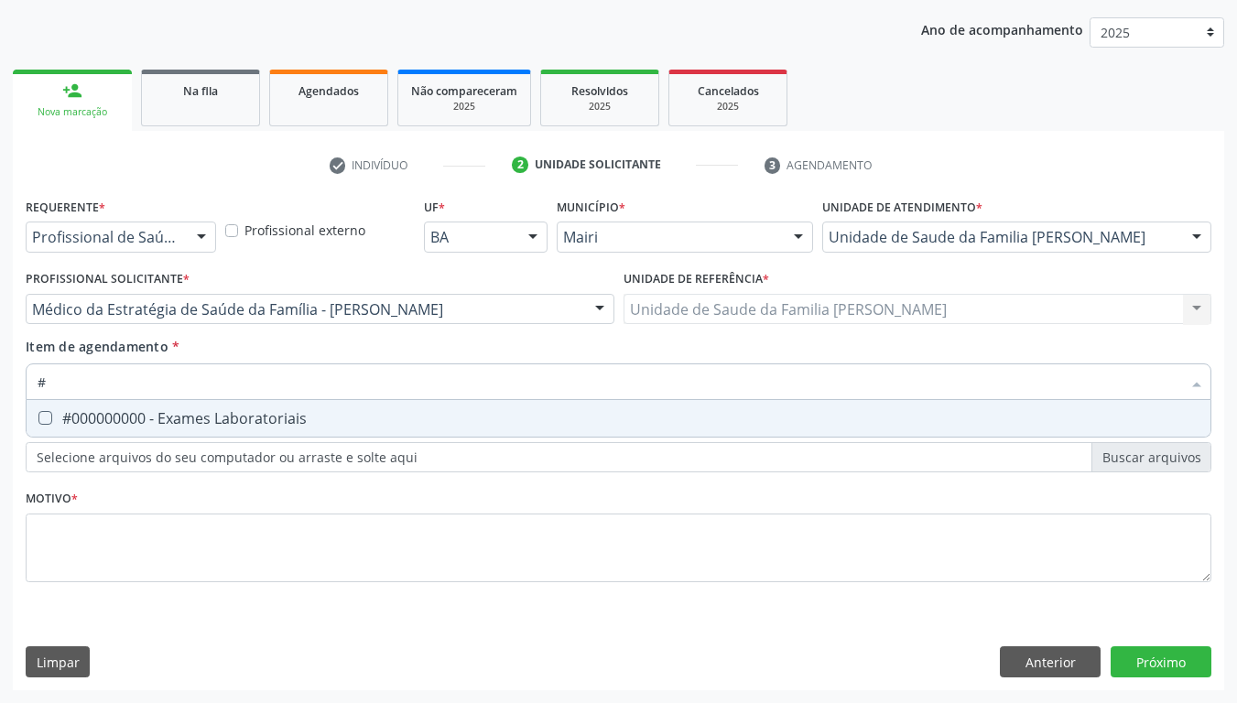
click at [179, 408] on span "#000000000 - Exames Laboratoriais" at bounding box center [619, 418] width 1184 height 37
checkbox Laboratoriais "true"
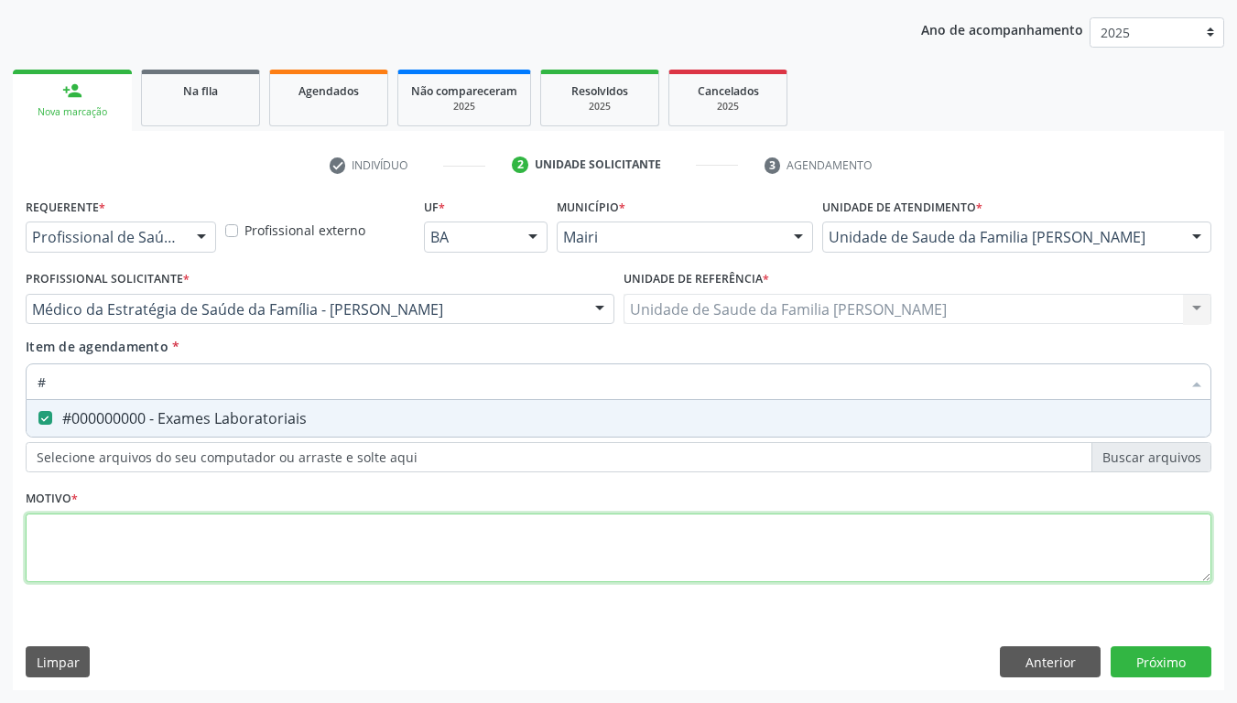
click at [183, 548] on div "Requerente * Profissional de Saúde Profissional de Saúde Paciente Nenhum result…" at bounding box center [619, 400] width 1186 height 415
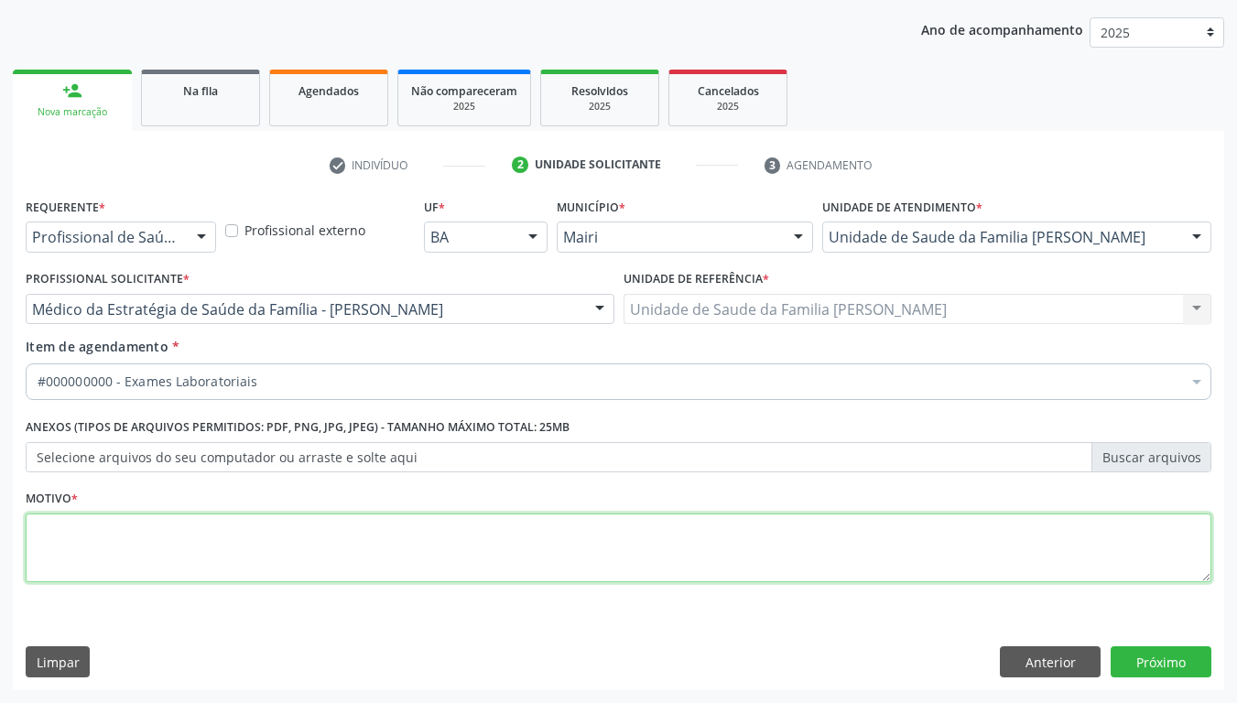
click at [183, 547] on li "Não selecionados" at bounding box center [742, 559] width 1431 height 49
click at [183, 547] on div "Requerente * Profissional de Saúde Profissional de Saúde Paciente Nenhum result…" at bounding box center [619, 400] width 1186 height 415
drag, startPoint x: 182, startPoint y: 547, endPoint x: 166, endPoint y: 540, distance: 17.7
click at [181, 546] on textarea at bounding box center [619, 549] width 1186 height 70
type textarea "avaliaçao"
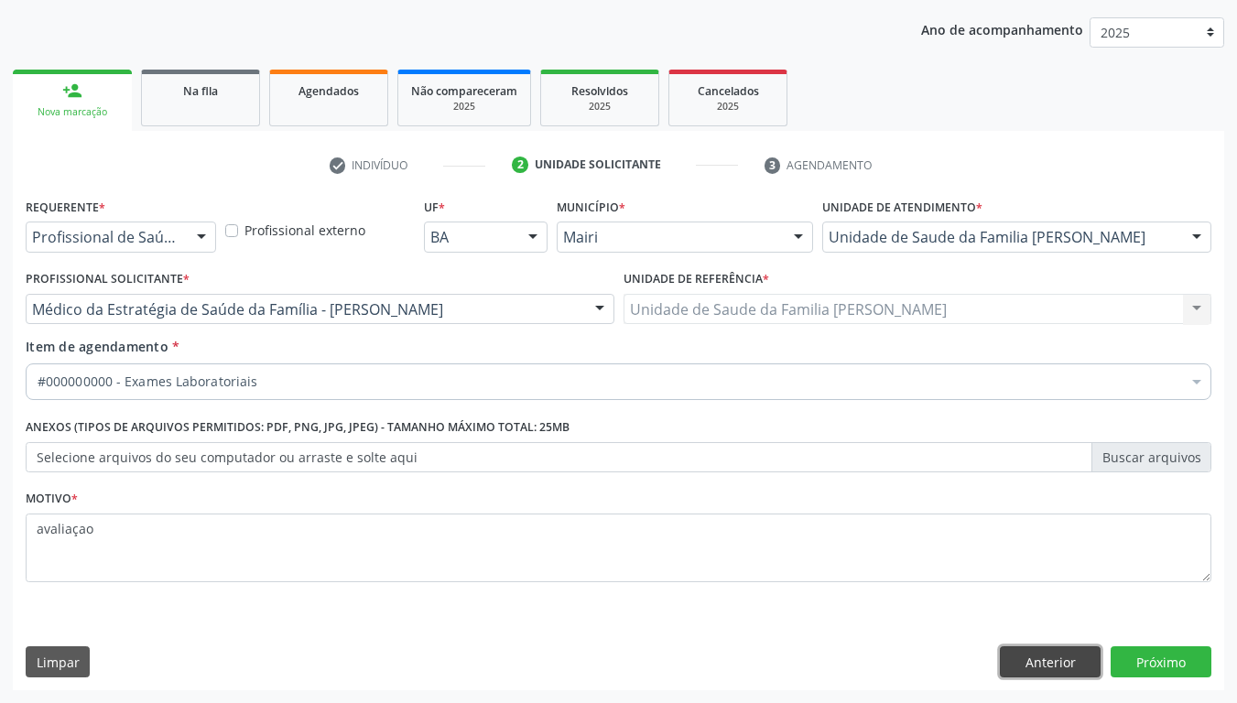
click at [1074, 555] on button "Anterior" at bounding box center [1050, 662] width 101 height 31
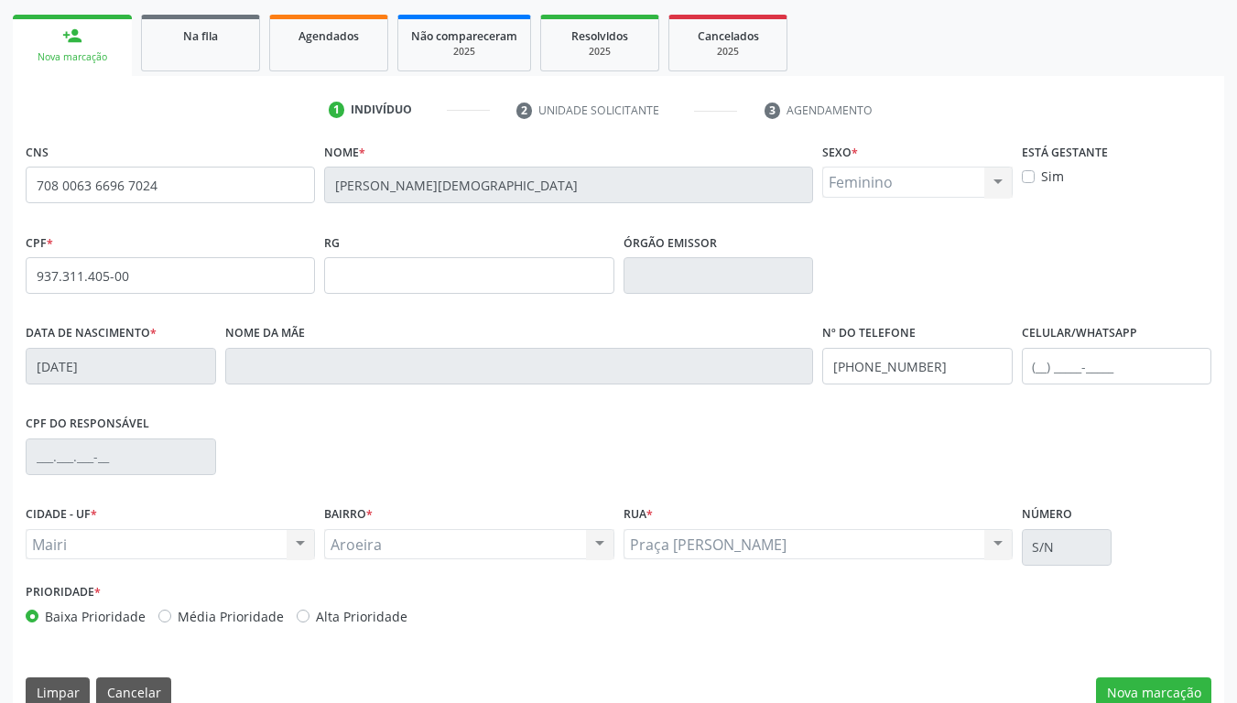
scroll to position [289, 0]
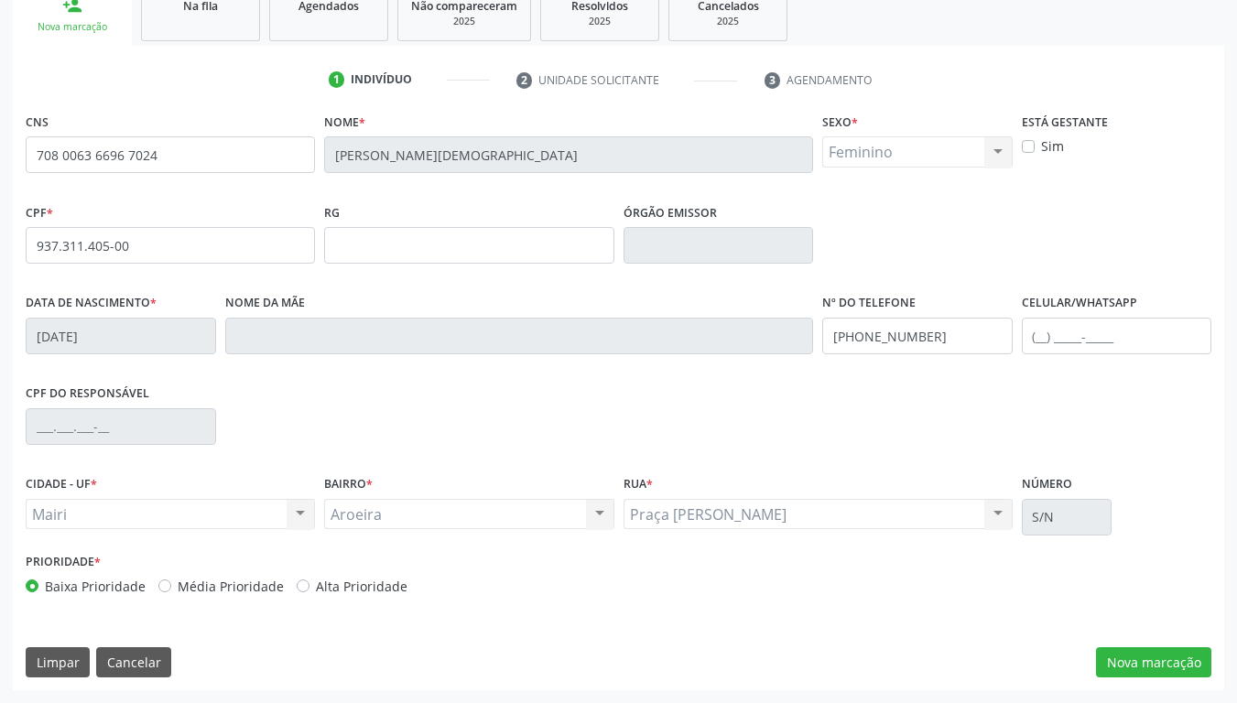
click at [373, 555] on label "Alta Prioridade" at bounding box center [362, 586] width 92 height 19
click at [310, 555] on input "Alta Prioridade" at bounding box center [303, 585] width 13 height 16
radio input "true"
click at [1189, 555] on button "Nova marcação" at bounding box center [1153, 662] width 115 height 31
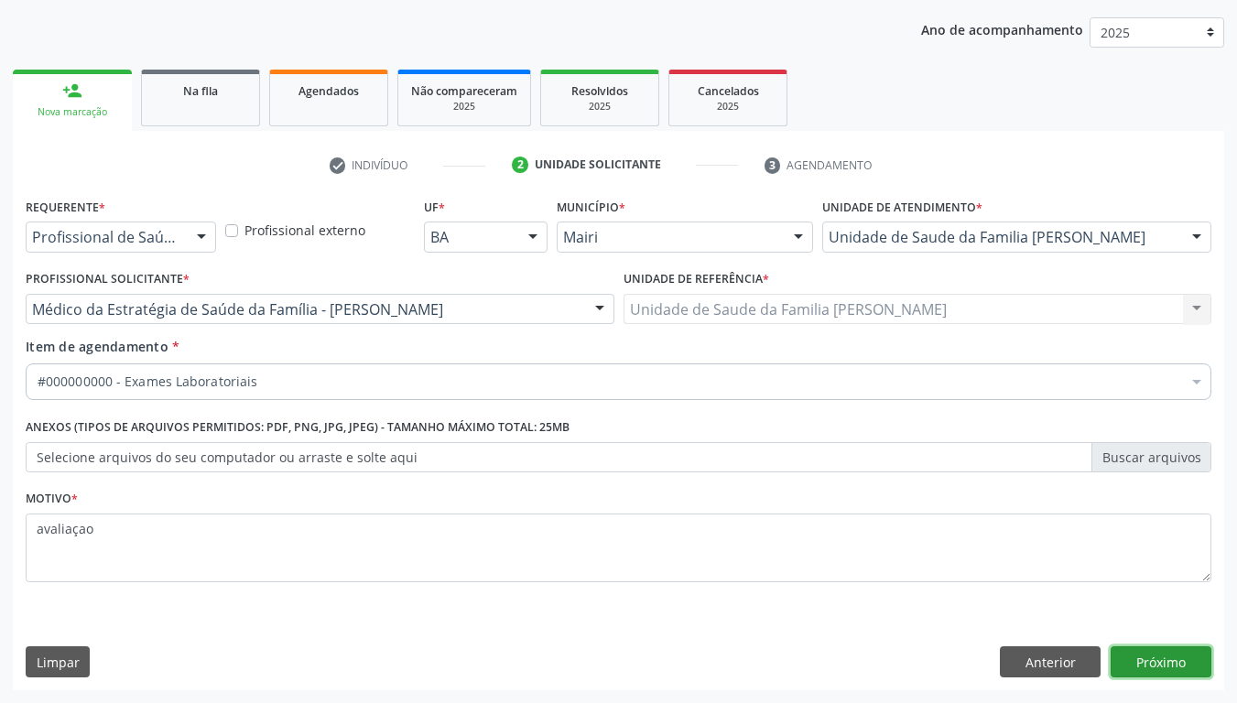
click at [1172, 555] on button "Próximo" at bounding box center [1161, 662] width 101 height 31
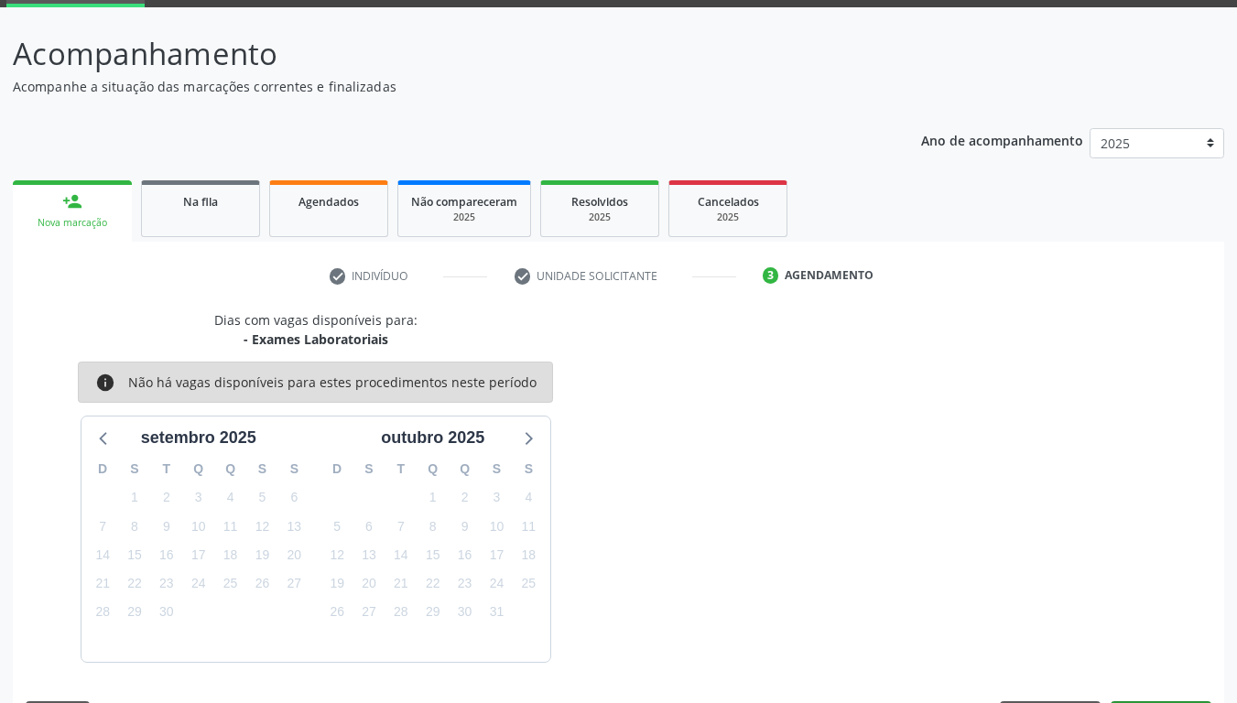
scroll to position [147, 0]
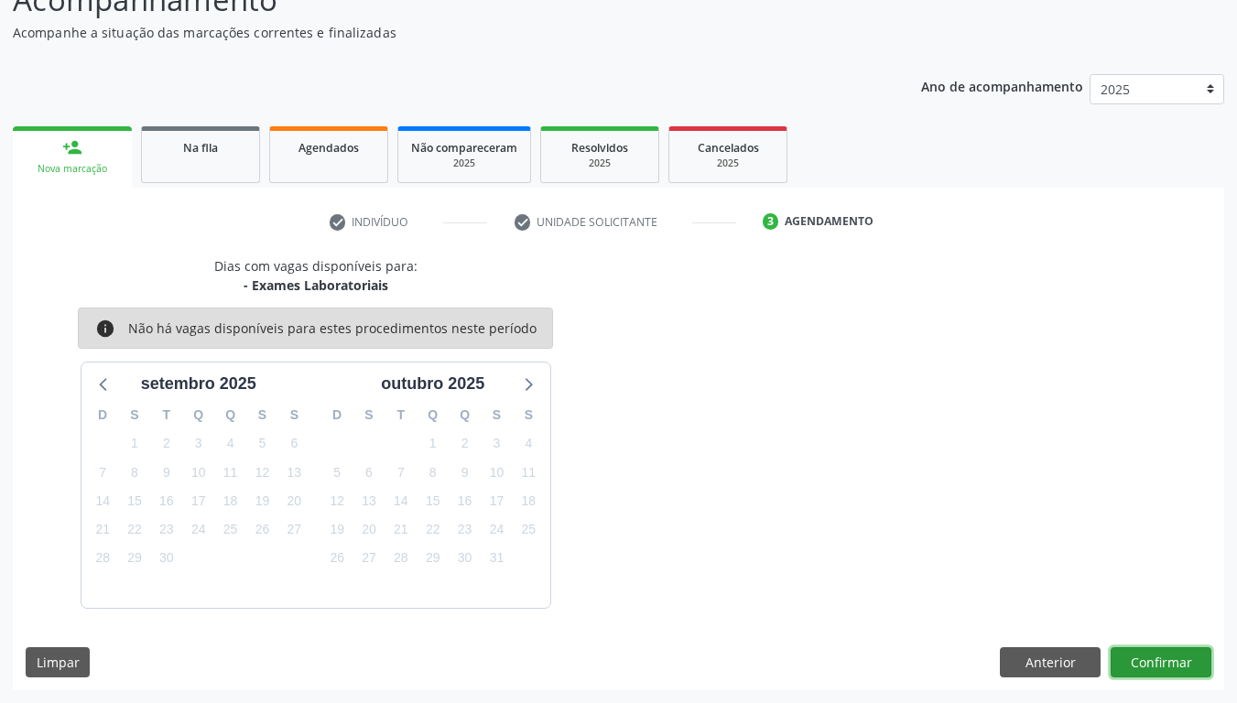
click at [1147, 555] on button "Confirmar" at bounding box center [1161, 662] width 101 height 31
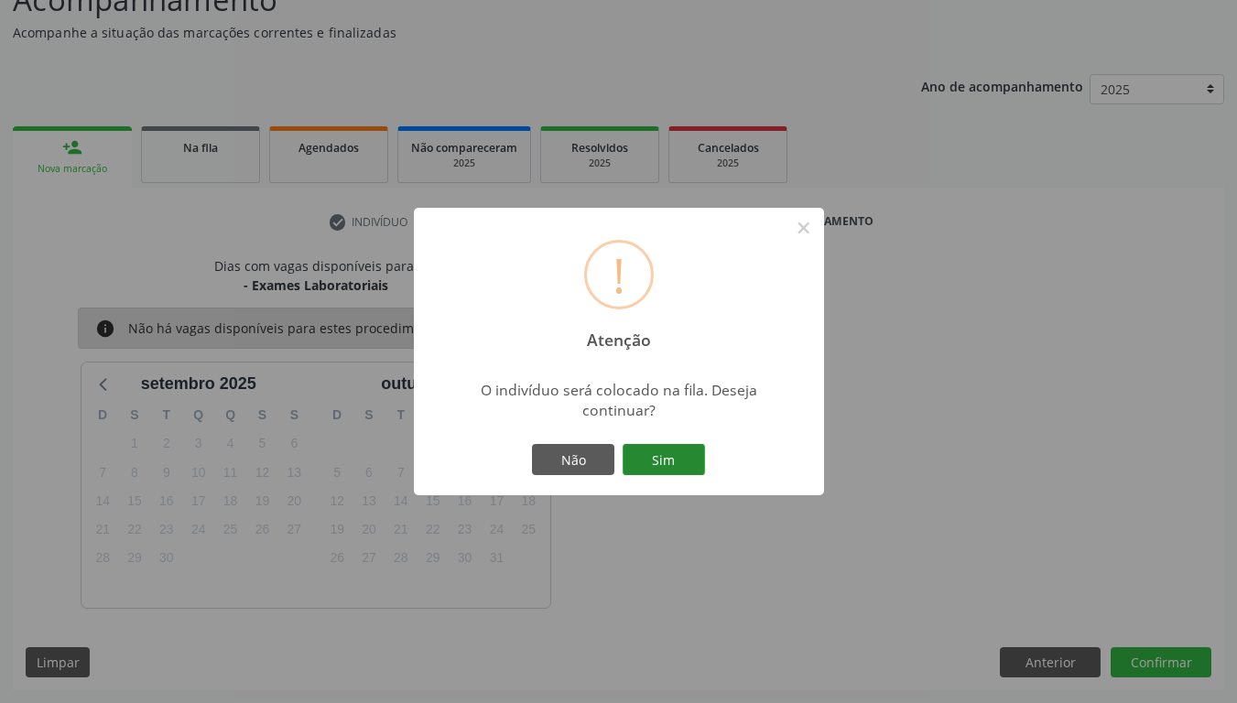
click at [678, 460] on button "Sim" at bounding box center [664, 459] width 82 height 31
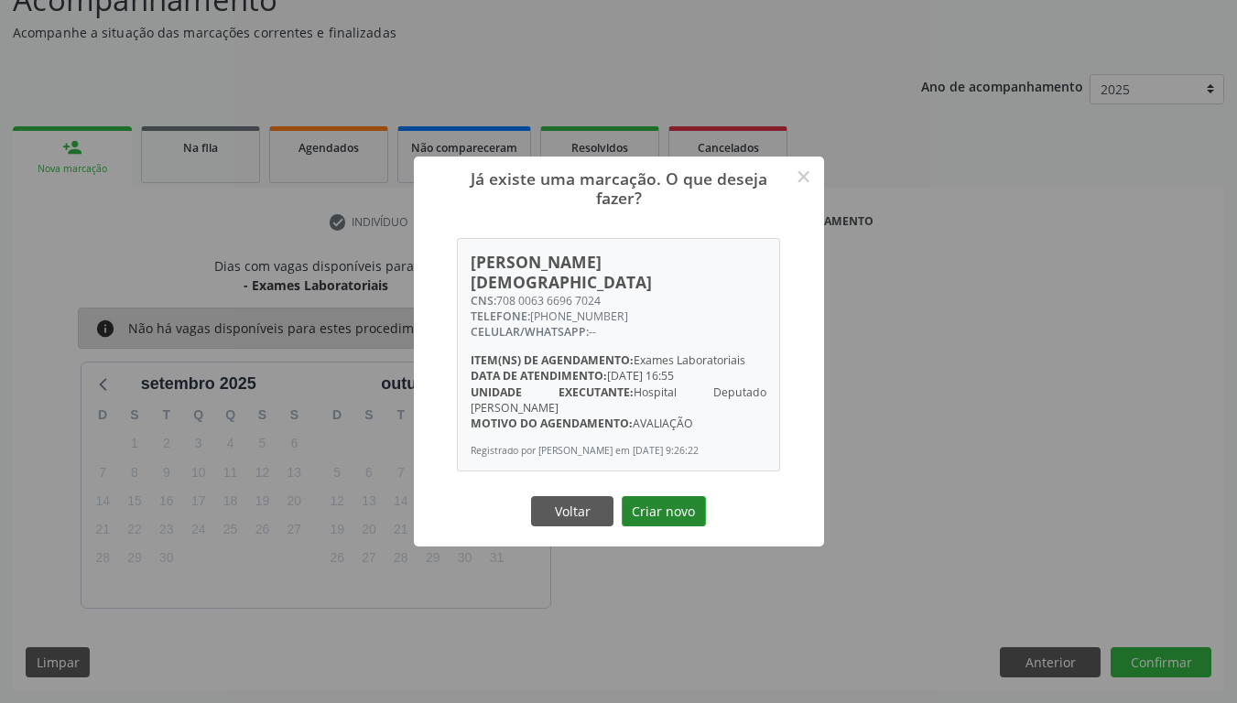
click at [686, 506] on button "Criar novo" at bounding box center [664, 511] width 84 height 31
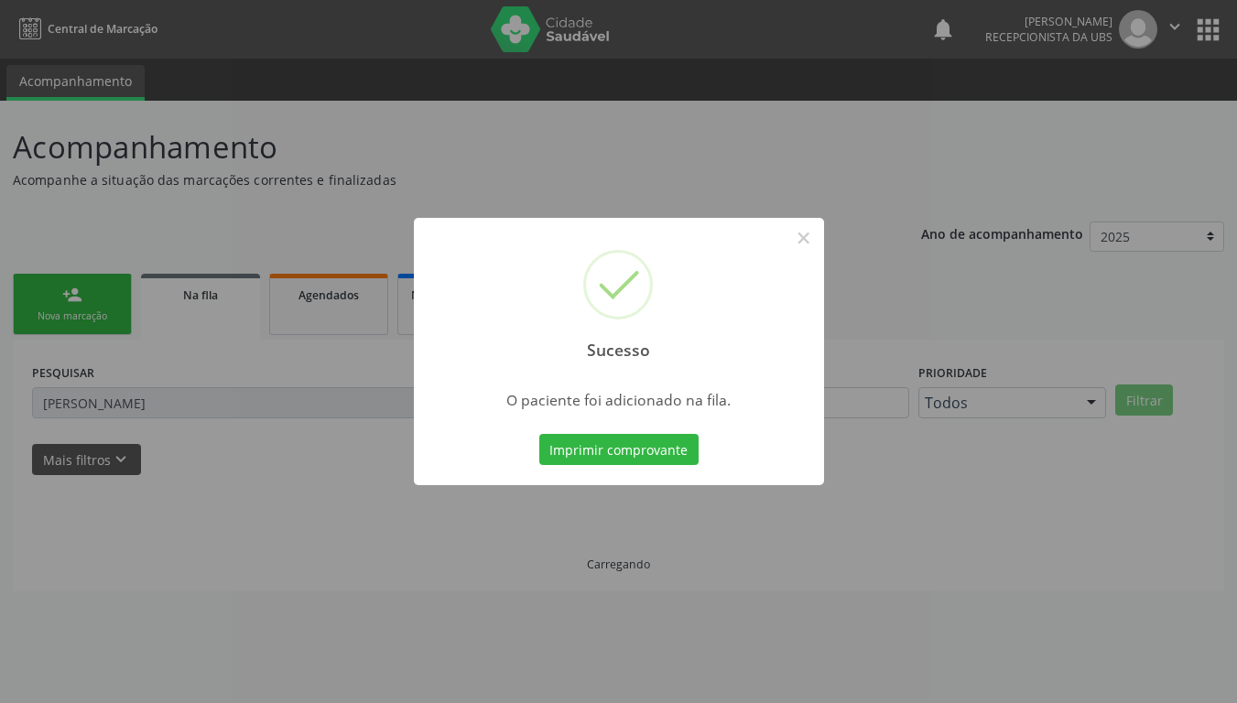
scroll to position [0, 0]
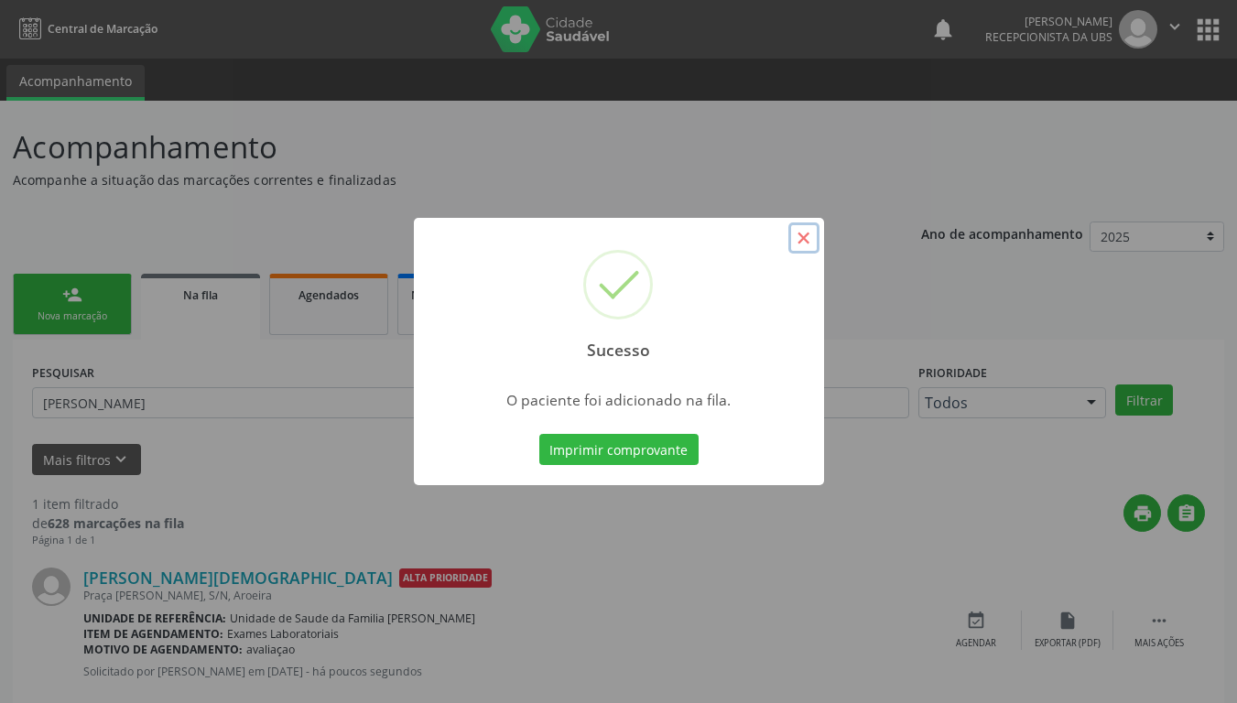
click at [791, 243] on button "×" at bounding box center [803, 238] width 31 height 31
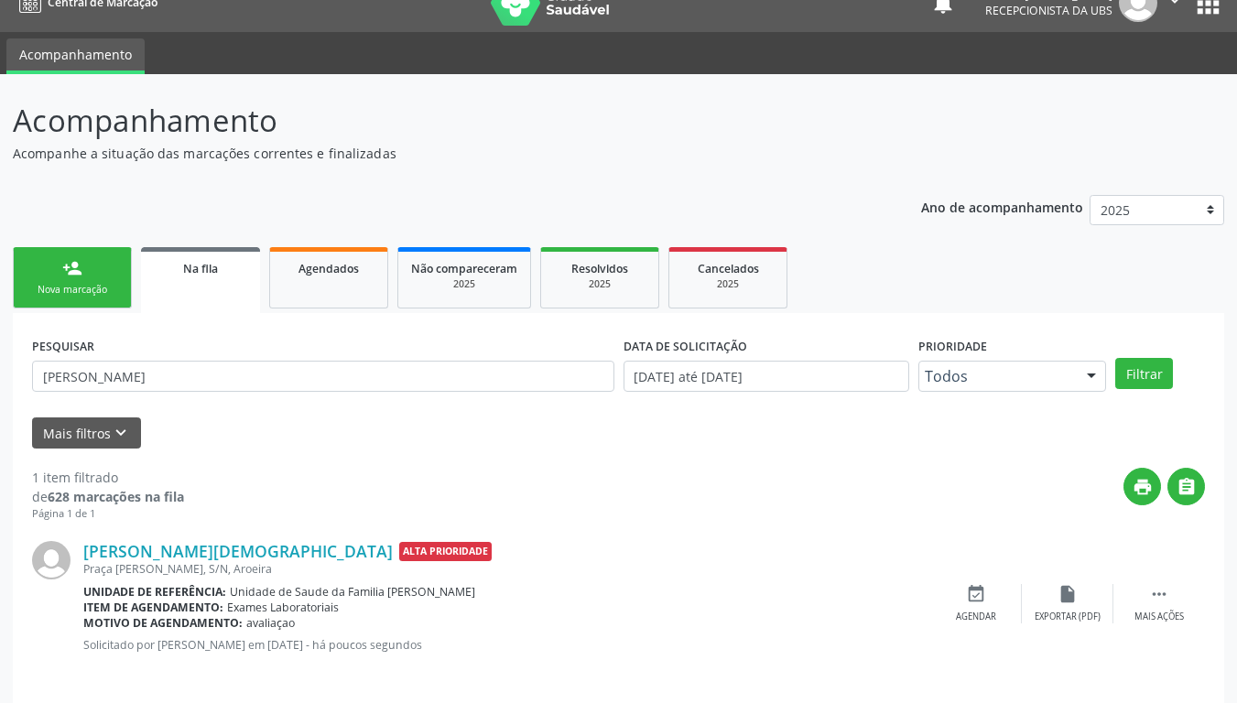
scroll to position [40, 0]
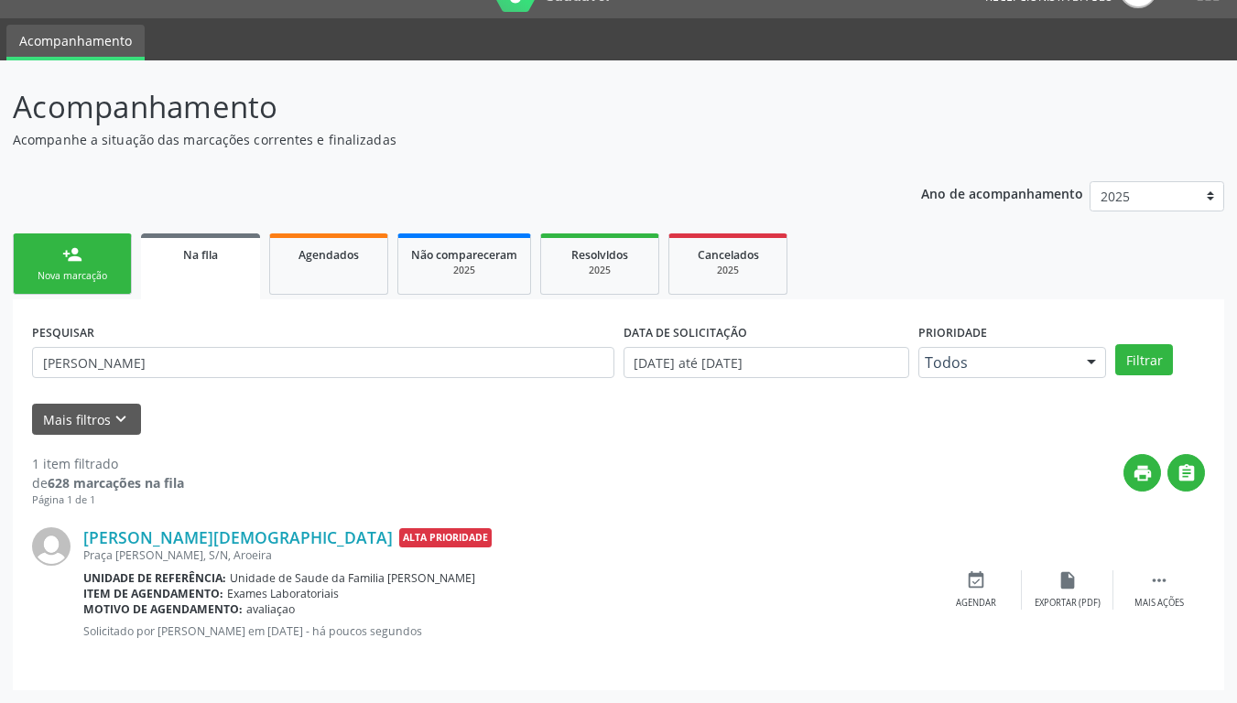
click at [77, 248] on div "person_add" at bounding box center [72, 255] width 20 height 20
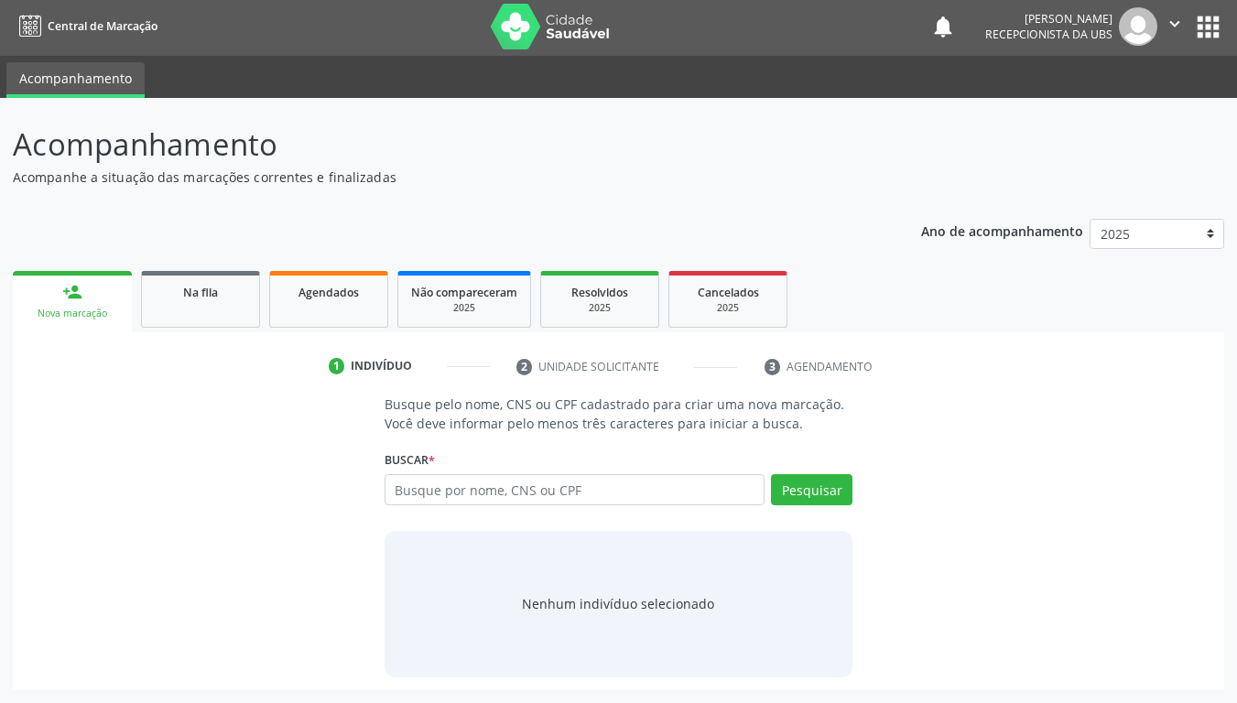
scroll to position [3, 0]
click at [1194, 14] on button "apps" at bounding box center [1208, 27] width 32 height 32
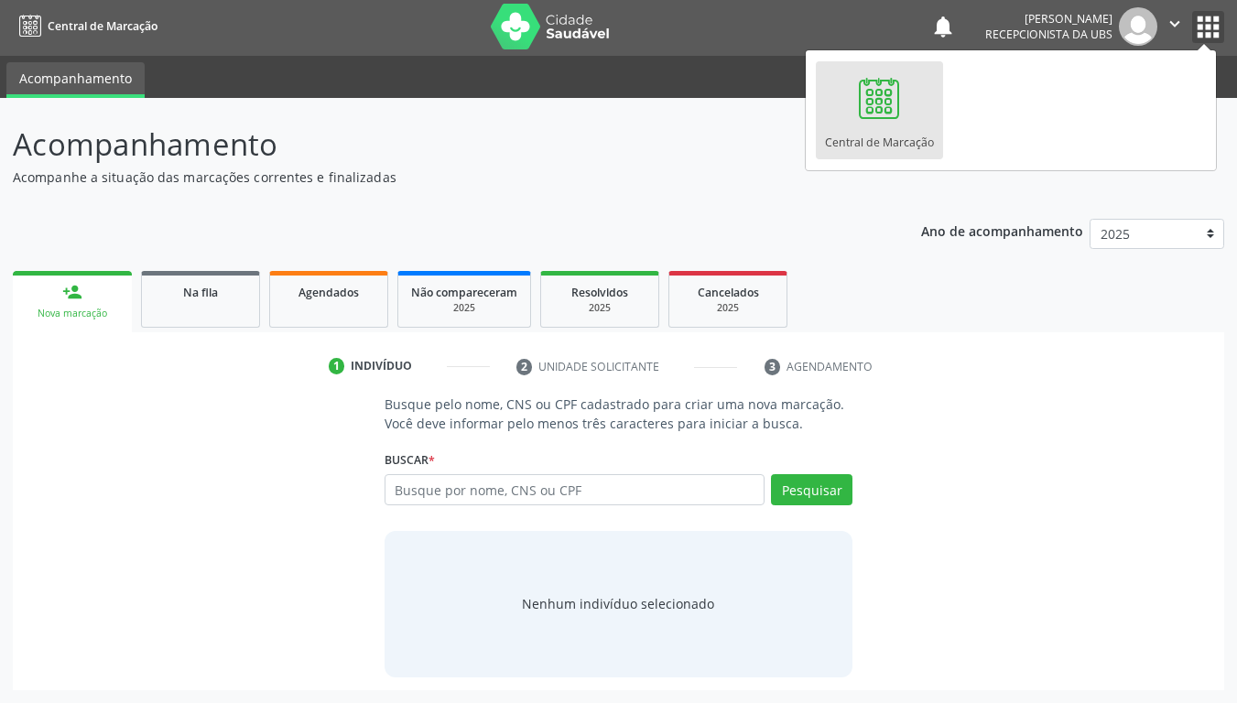
click at [1172, 19] on icon "" at bounding box center [1175, 24] width 20 height 20
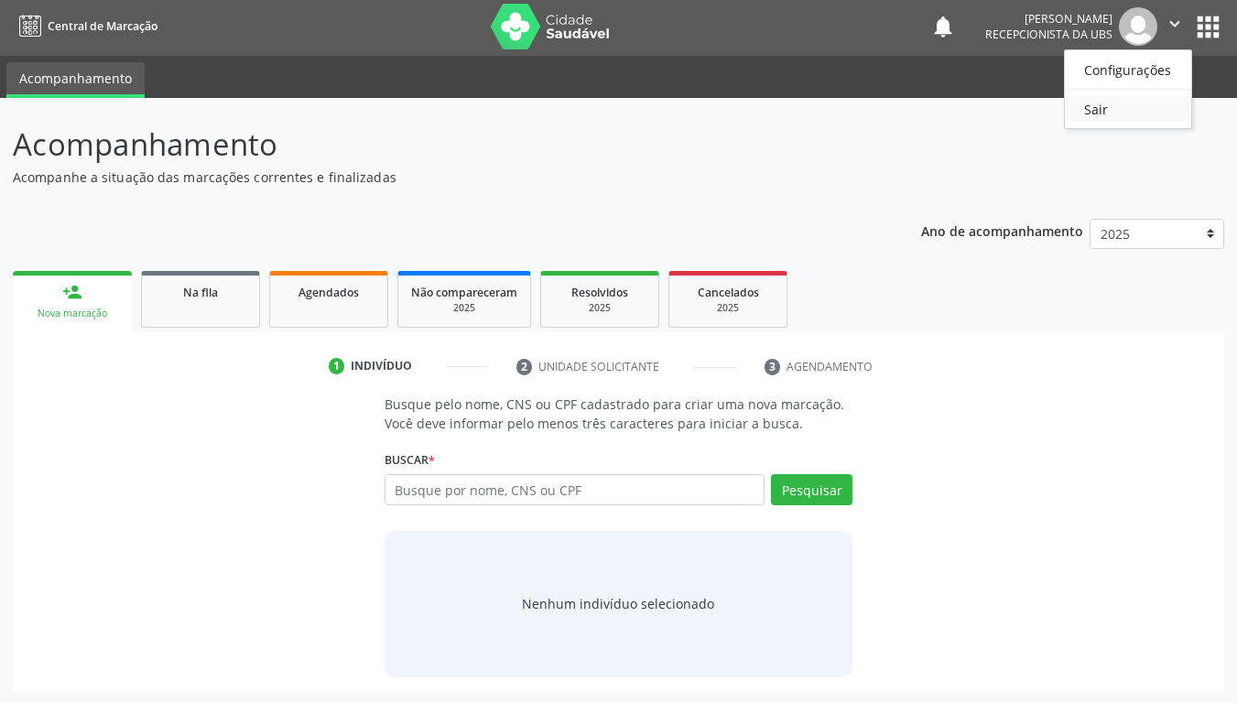
click at [1100, 108] on link "Sair" at bounding box center [1128, 109] width 126 height 26
